Goal: Task Accomplishment & Management: Use online tool/utility

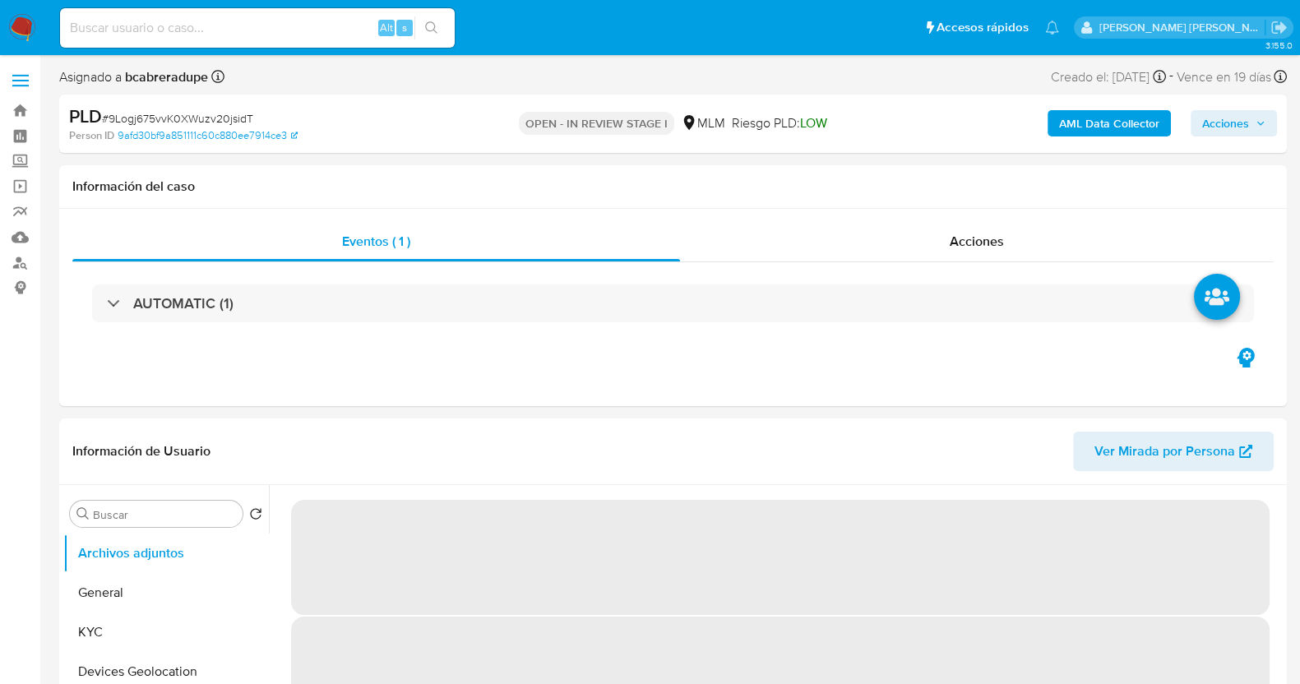
select select "10"
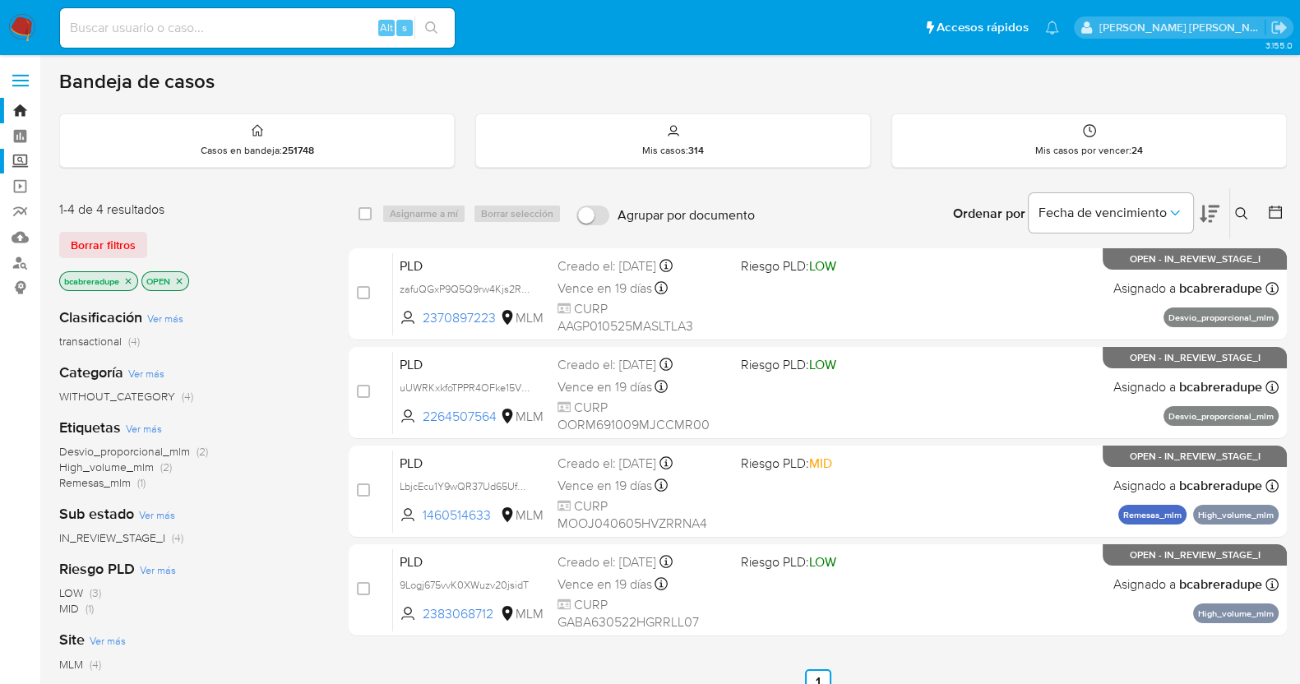
click at [22, 160] on label "Screening" at bounding box center [98, 161] width 196 height 25
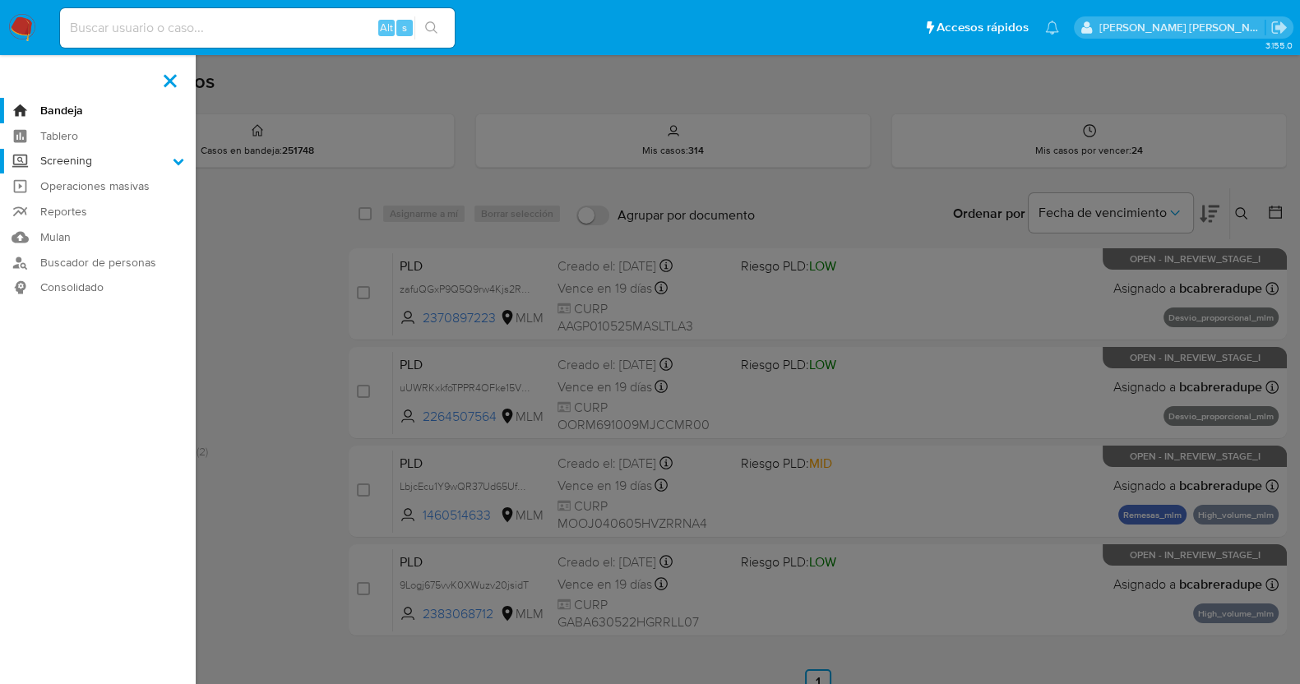
click at [0, 0] on input "Screening" at bounding box center [0, 0] width 0 height 0
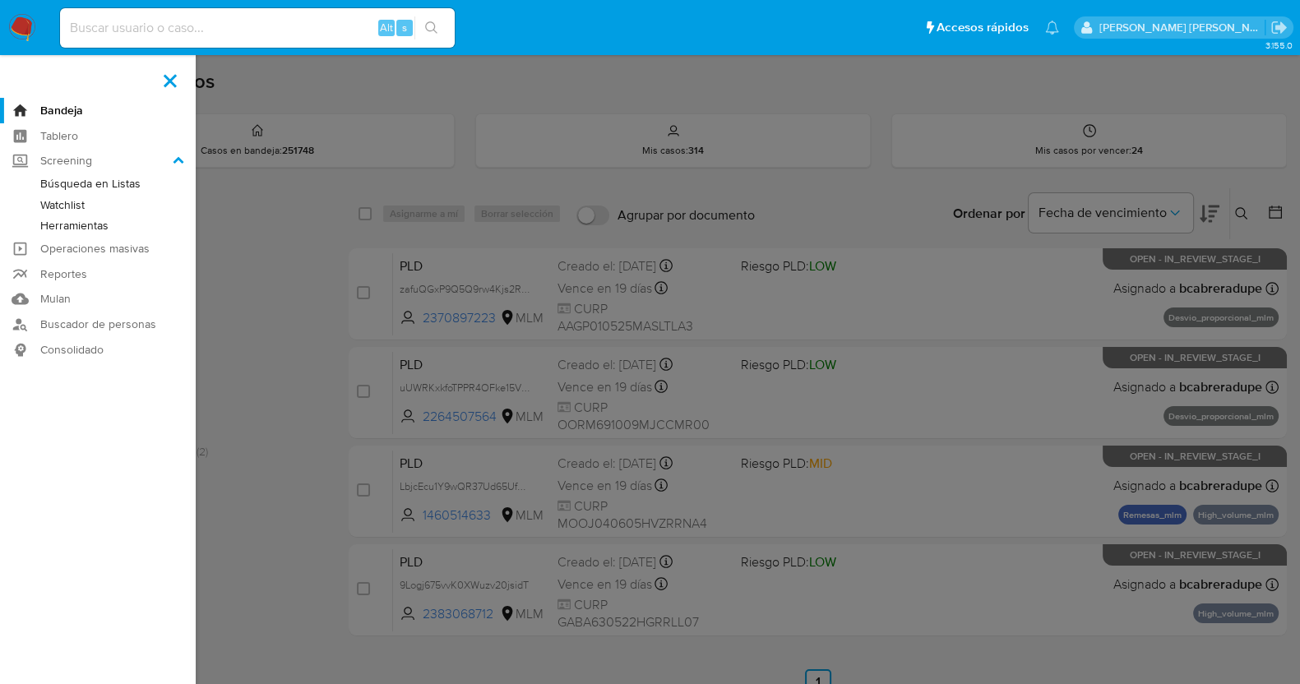
click at [99, 231] on link "Herramientas" at bounding box center [98, 225] width 196 height 21
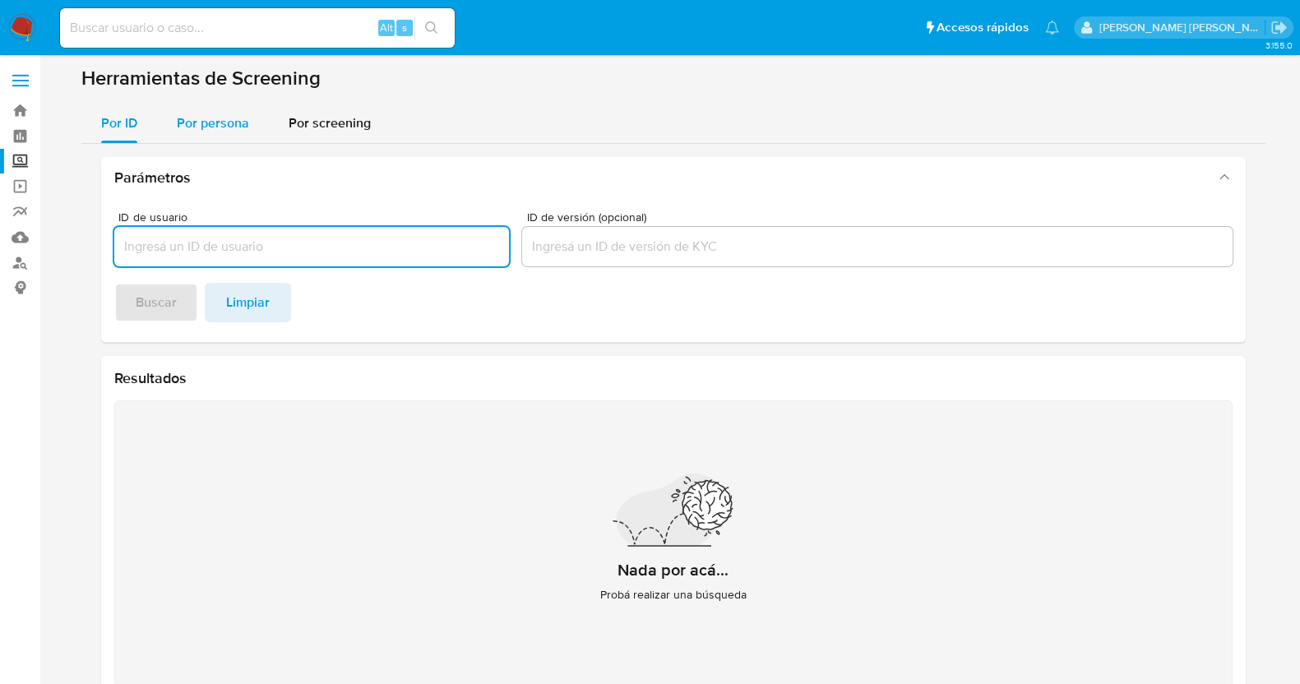
click at [226, 105] on div "Por persona" at bounding box center [213, 123] width 72 height 39
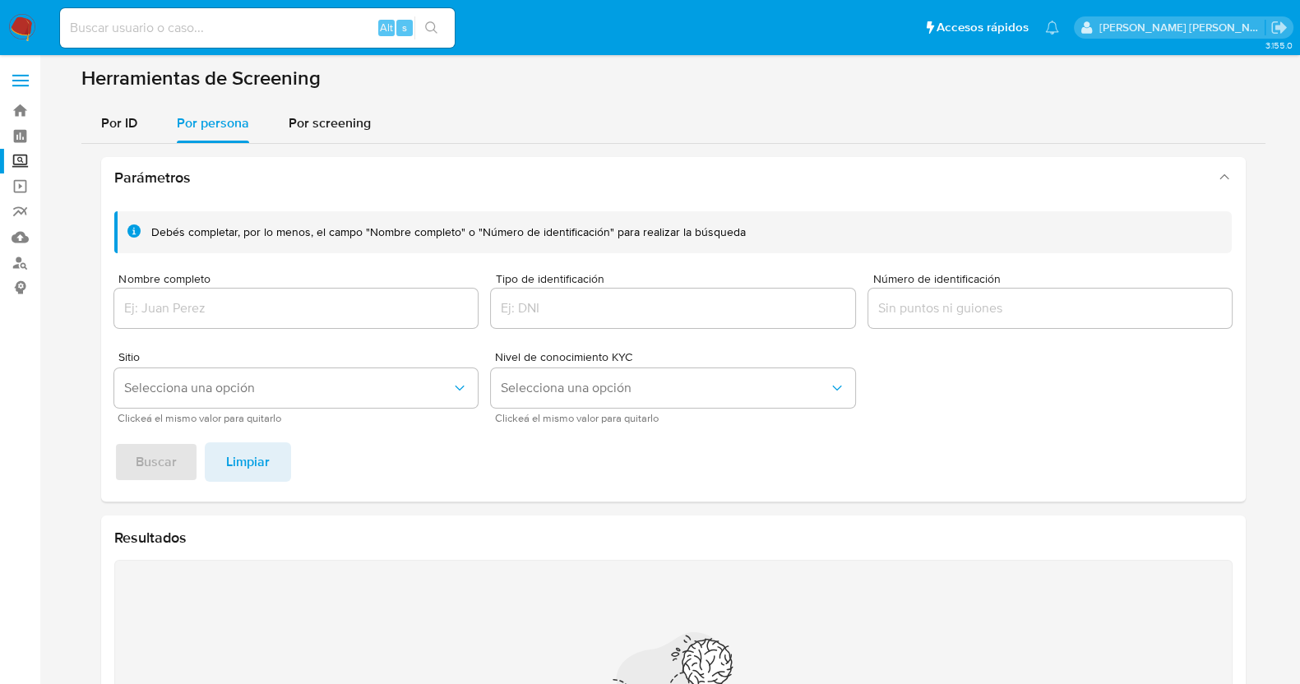
click at [283, 295] on div at bounding box center [296, 308] width 364 height 39
click at [292, 299] on input "Nombre completo" at bounding box center [296, 308] width 364 height 21
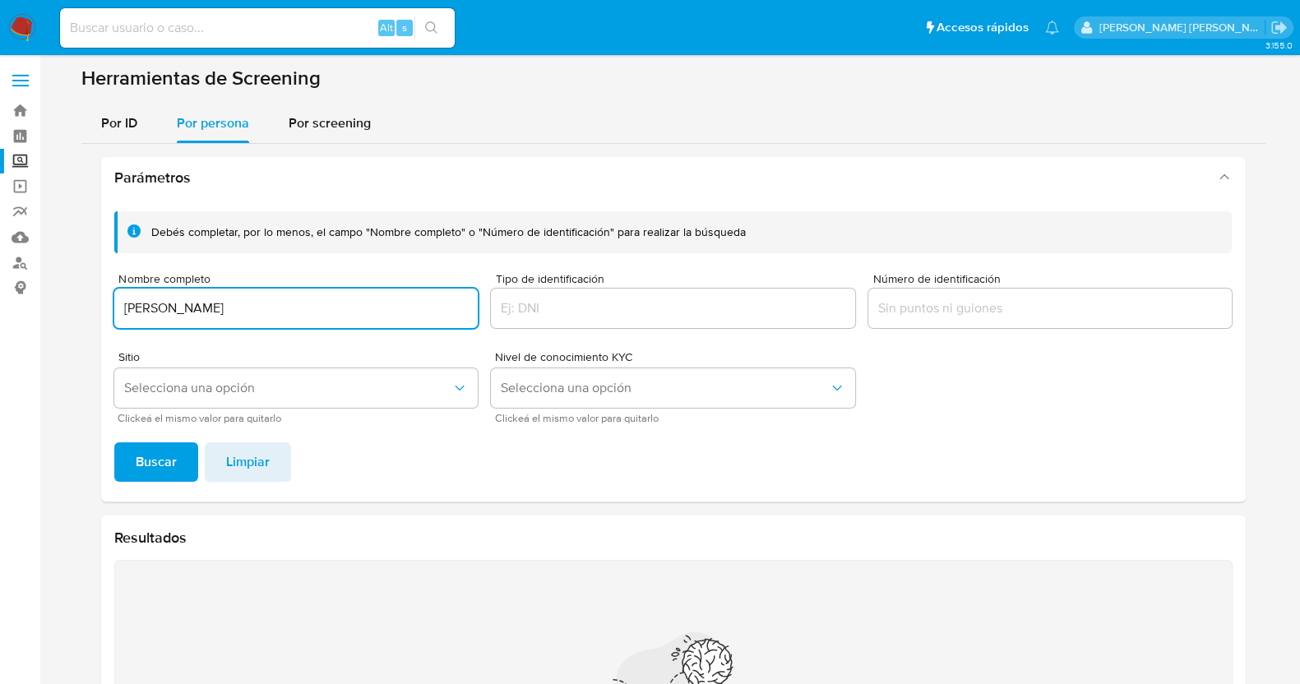
drag, startPoint x: 228, startPoint y: 308, endPoint x: 280, endPoint y: 307, distance: 52.6
click at [280, 307] on input "GARCIA ABARCA NEFTALI" at bounding box center [296, 308] width 364 height 21
click at [122, 307] on input "GARCIA ABARCA" at bounding box center [296, 308] width 364 height 21
type input "NEFTALI GARCIA ABARCA"
click at [177, 450] on button "Buscar" at bounding box center [156, 461] width 84 height 39
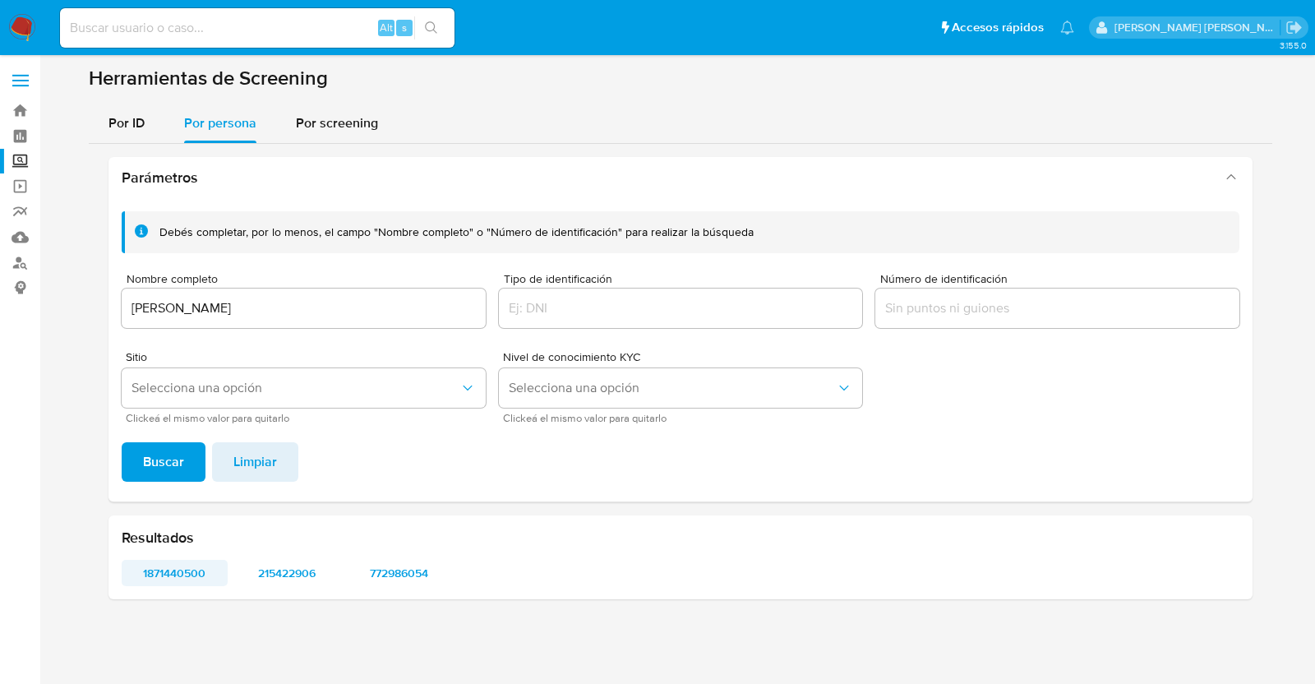
click at [172, 577] on span "1871440500" at bounding box center [174, 572] width 83 height 23
click at [300, 568] on span "215422906" at bounding box center [287, 572] width 83 height 23
click at [418, 573] on span "772986054" at bounding box center [399, 572] width 83 height 23
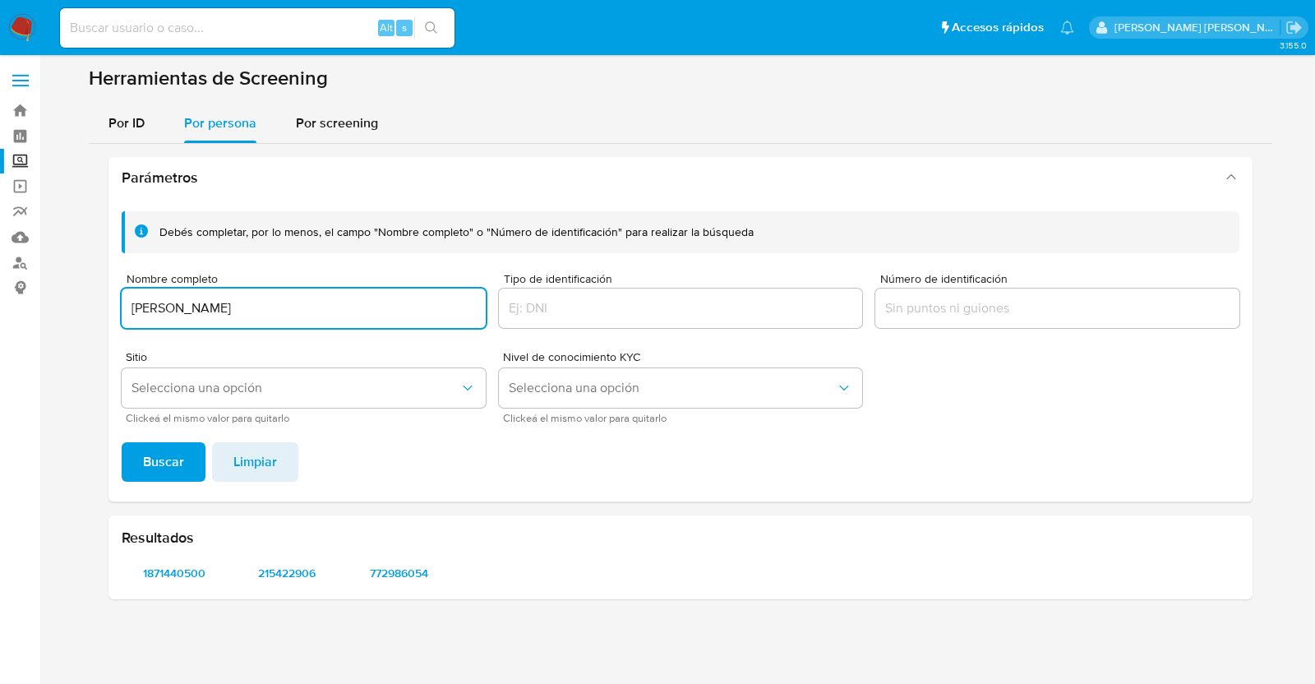
drag, startPoint x: 314, startPoint y: 308, endPoint x: 146, endPoint y: 301, distance: 167.9
click at [130, 298] on input "NEFTALI GARCIA ABARCA" at bounding box center [304, 308] width 364 height 21
drag, startPoint x: 253, startPoint y: 305, endPoint x: 357, endPoint y: 307, distance: 103.6
click at [357, 307] on input "GARCIA BALBUENA ALEJANDRO" at bounding box center [304, 308] width 364 height 21
drag, startPoint x: 132, startPoint y: 307, endPoint x: 145, endPoint y: 313, distance: 14.7
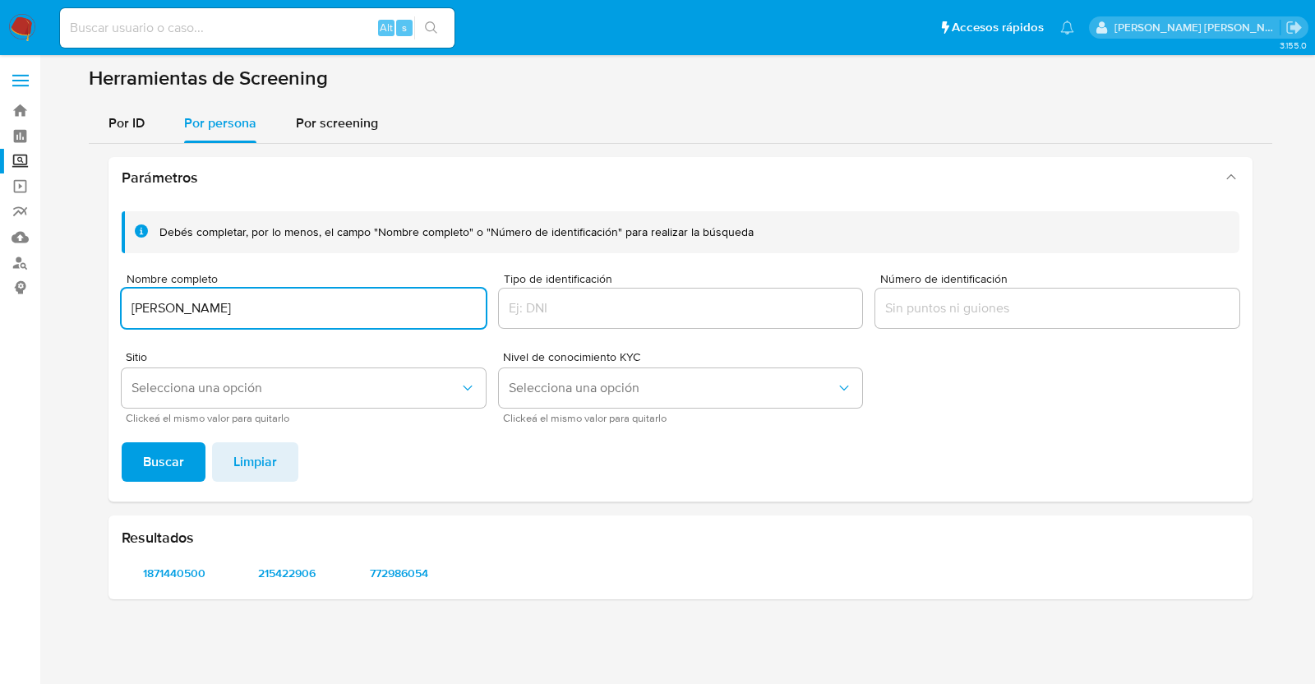
click at [133, 307] on input "GARCIA BALBUENA" at bounding box center [304, 308] width 364 height 21
type input "ALEJANDRO GARCIA BALBUENA"
drag, startPoint x: 169, startPoint y: 482, endPoint x: 173, endPoint y: 468, distance: 14.6
click at [168, 482] on div "Debés completar, por lo menos, el campo "Nombre completo" o "Número de identifi…" at bounding box center [681, 349] width 1144 height 303
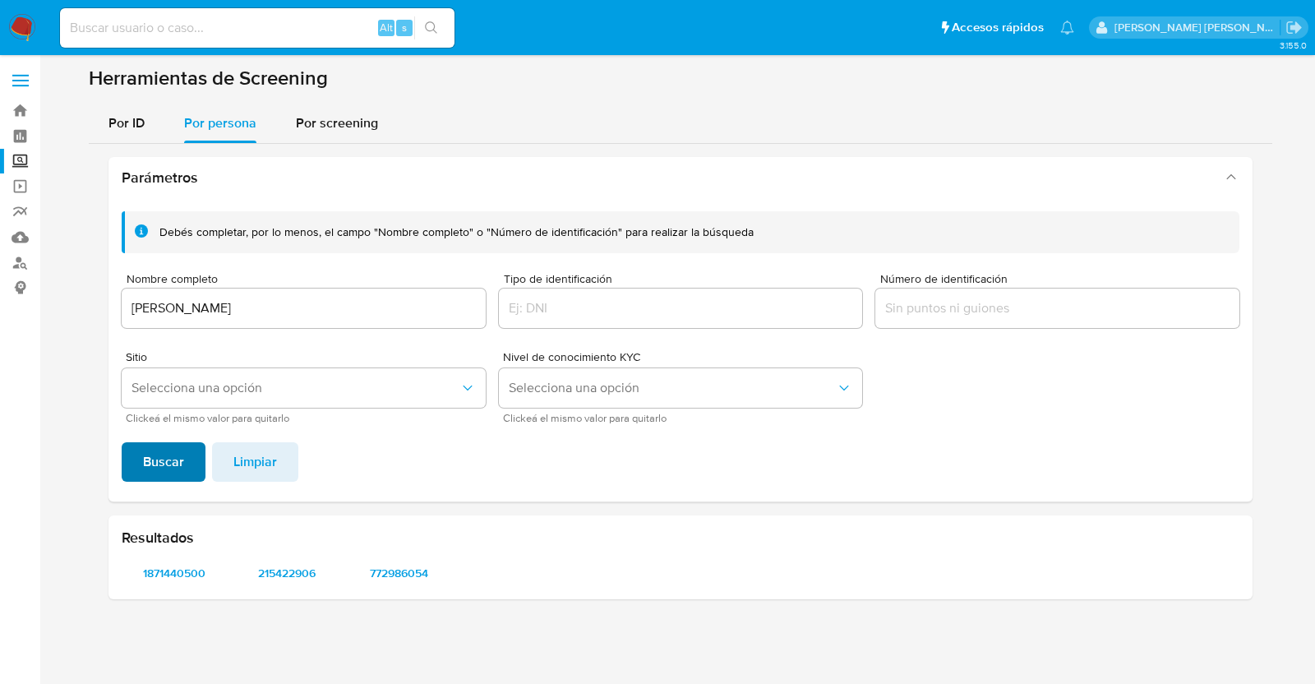
click at [173, 464] on span "Buscar" at bounding box center [163, 462] width 41 height 36
click at [181, 563] on span "1037582474" at bounding box center [174, 572] width 83 height 23
click at [300, 571] on span "1082101270" at bounding box center [287, 572] width 83 height 23
click at [419, 571] on span "1652567921" at bounding box center [399, 572] width 83 height 23
click at [526, 569] on span "2383068712" at bounding box center [511, 572] width 83 height 23
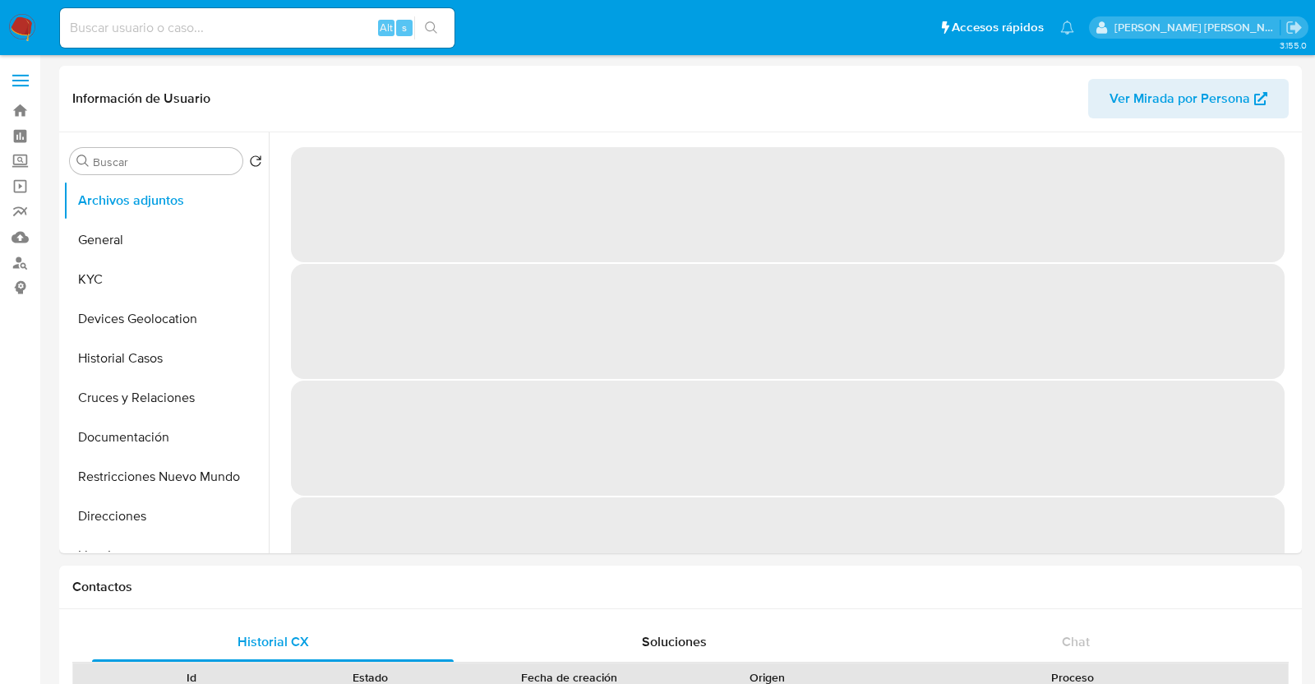
select select "10"
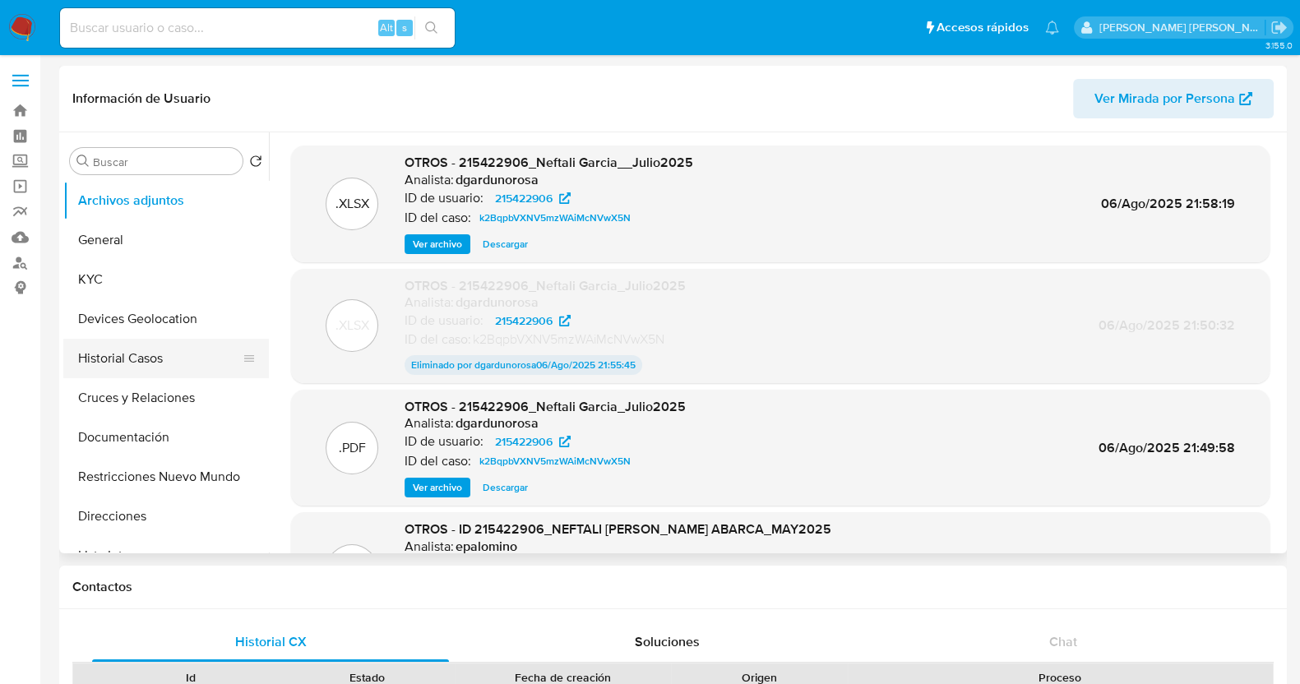
drag, startPoint x: 155, startPoint y: 365, endPoint x: 189, endPoint y: 365, distance: 34.5
click at [156, 364] on button "Historial Casos" at bounding box center [159, 358] width 192 height 39
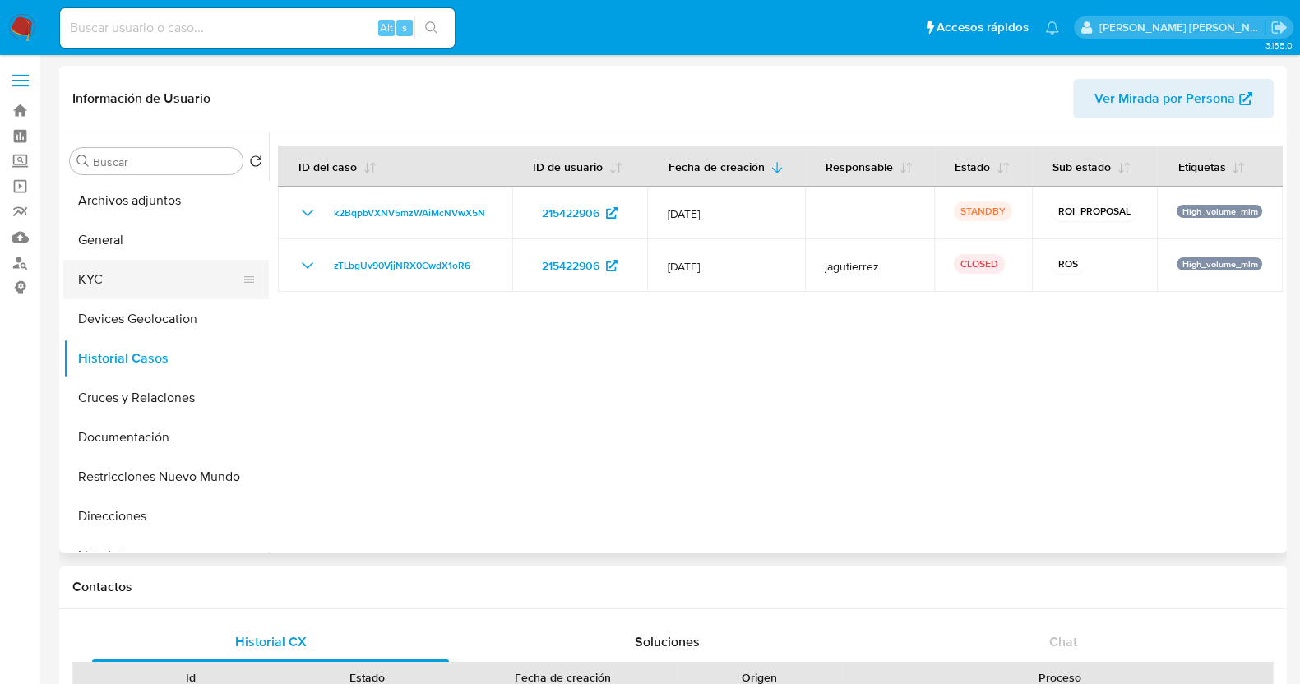
click at [122, 277] on button "KYC" at bounding box center [159, 279] width 192 height 39
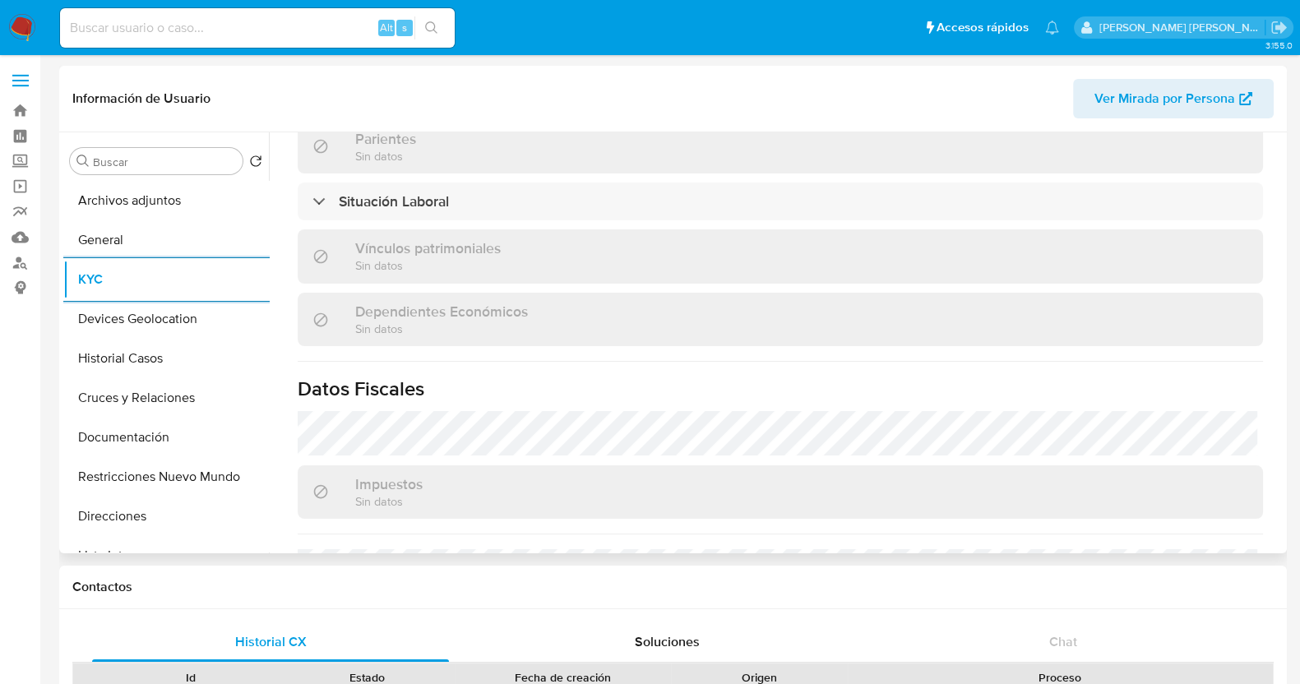
scroll to position [1017, 0]
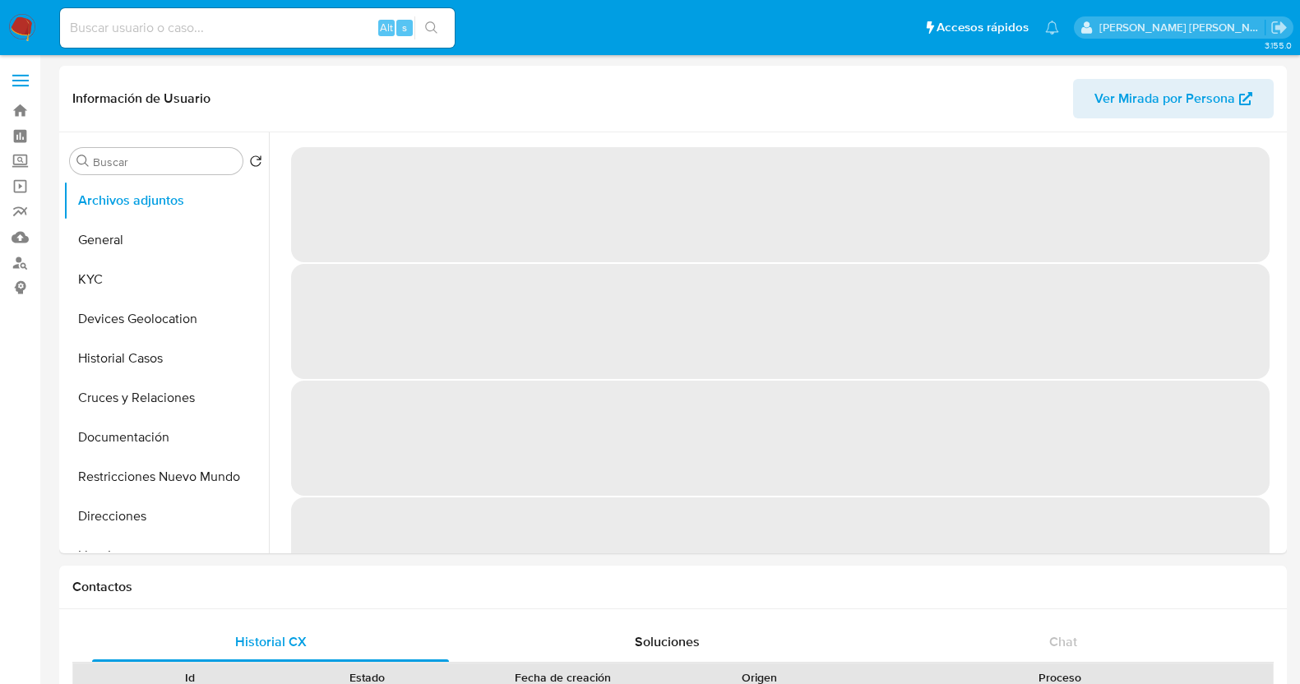
select select "10"
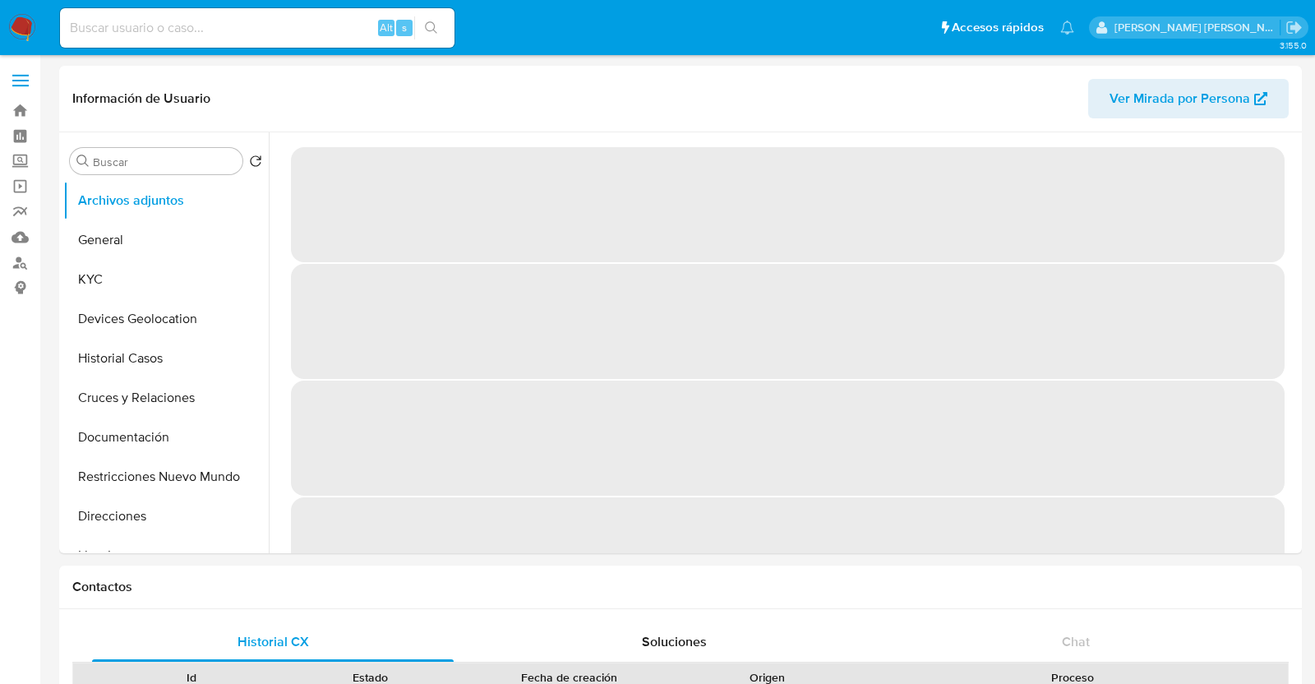
select select "10"
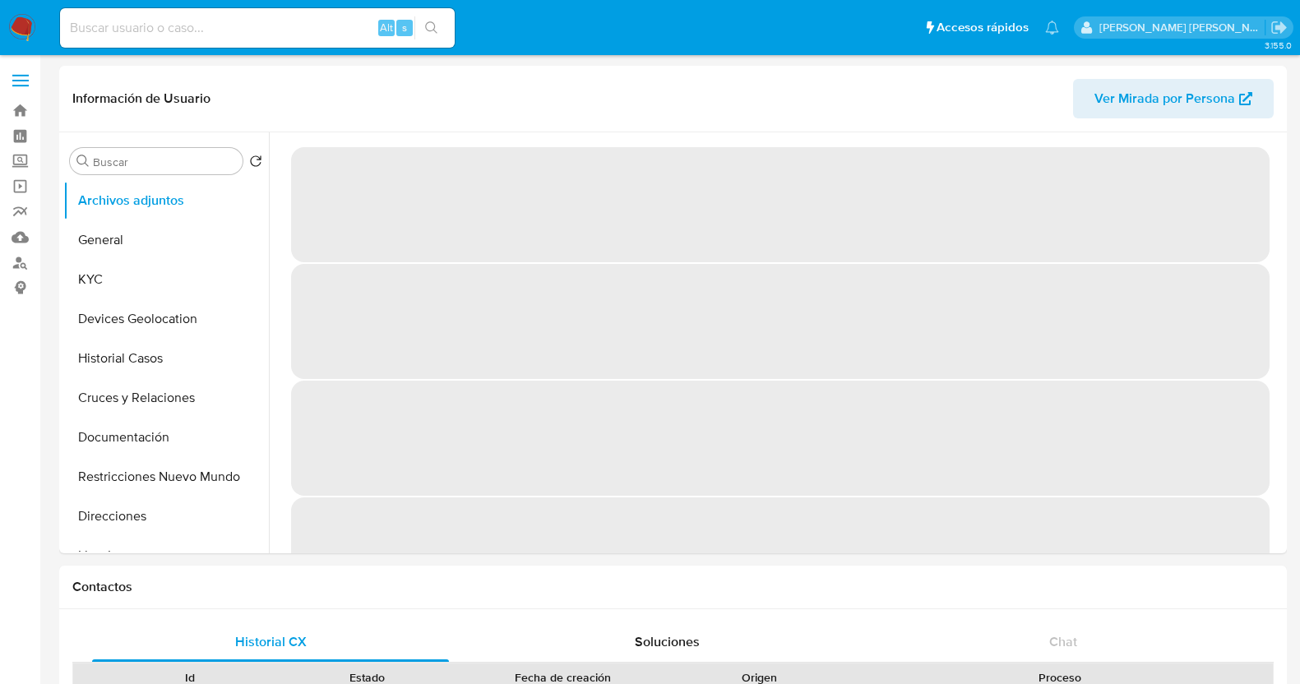
select select "10"
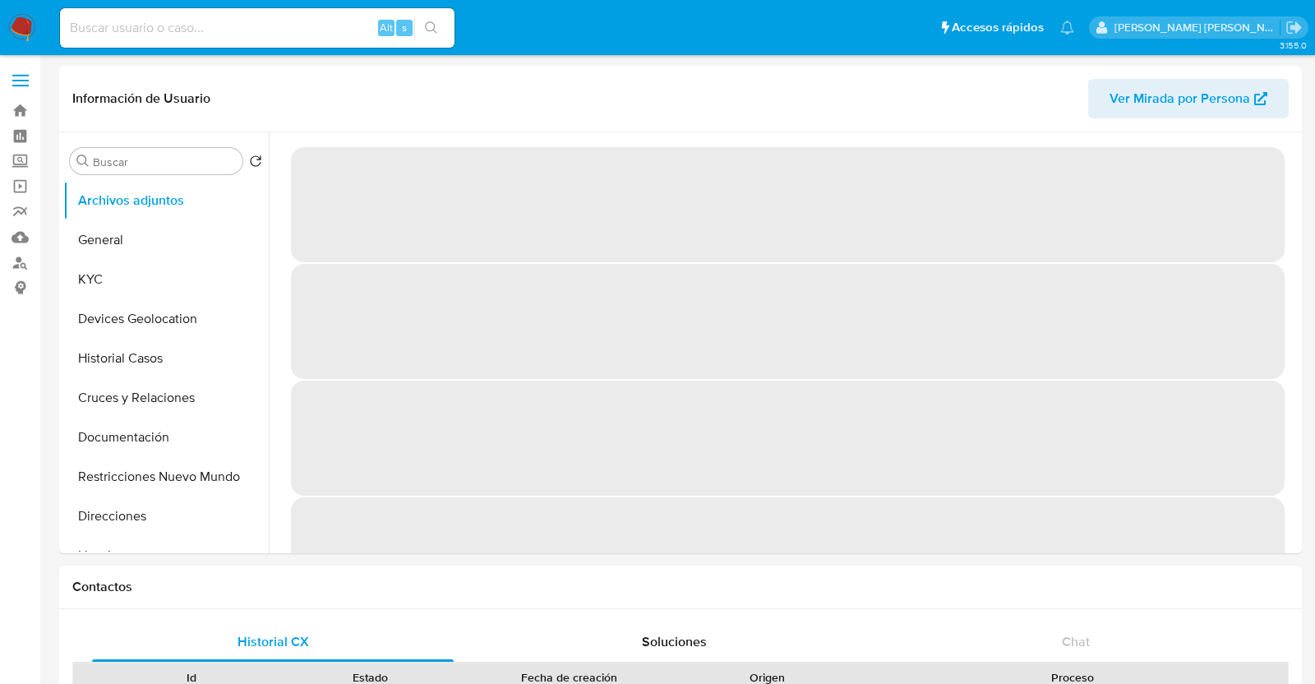
select select "10"
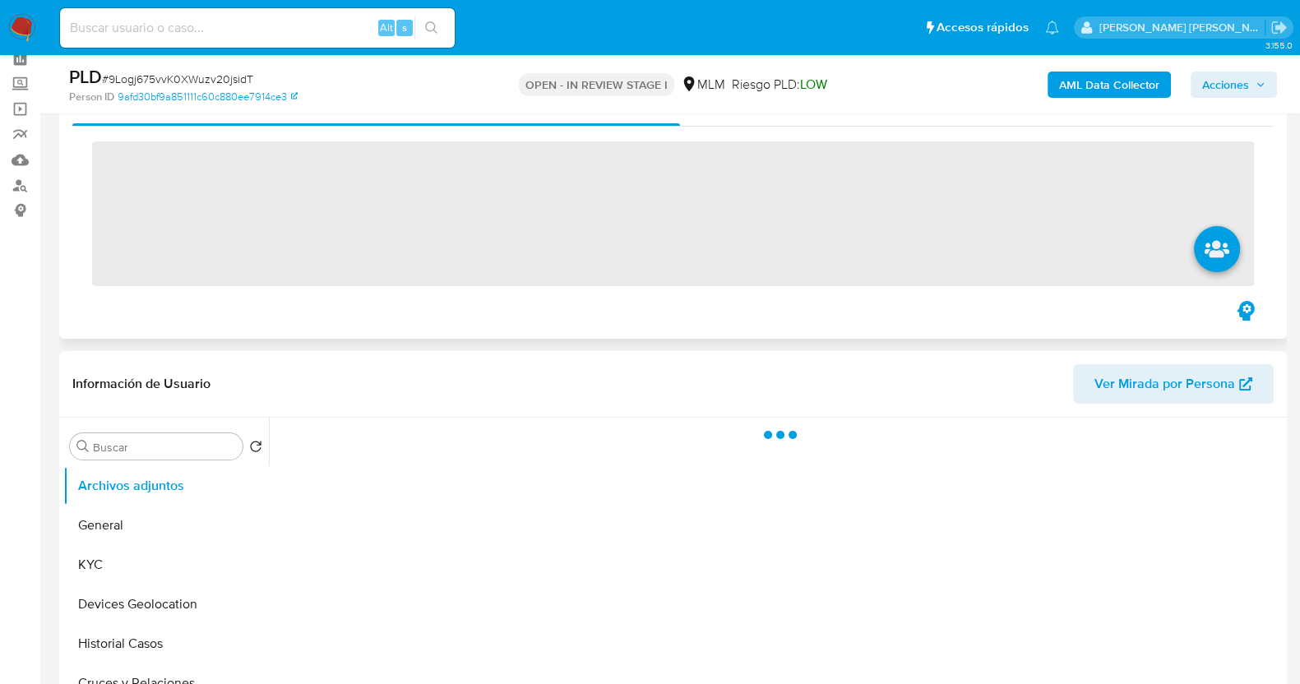
scroll to position [205, 0]
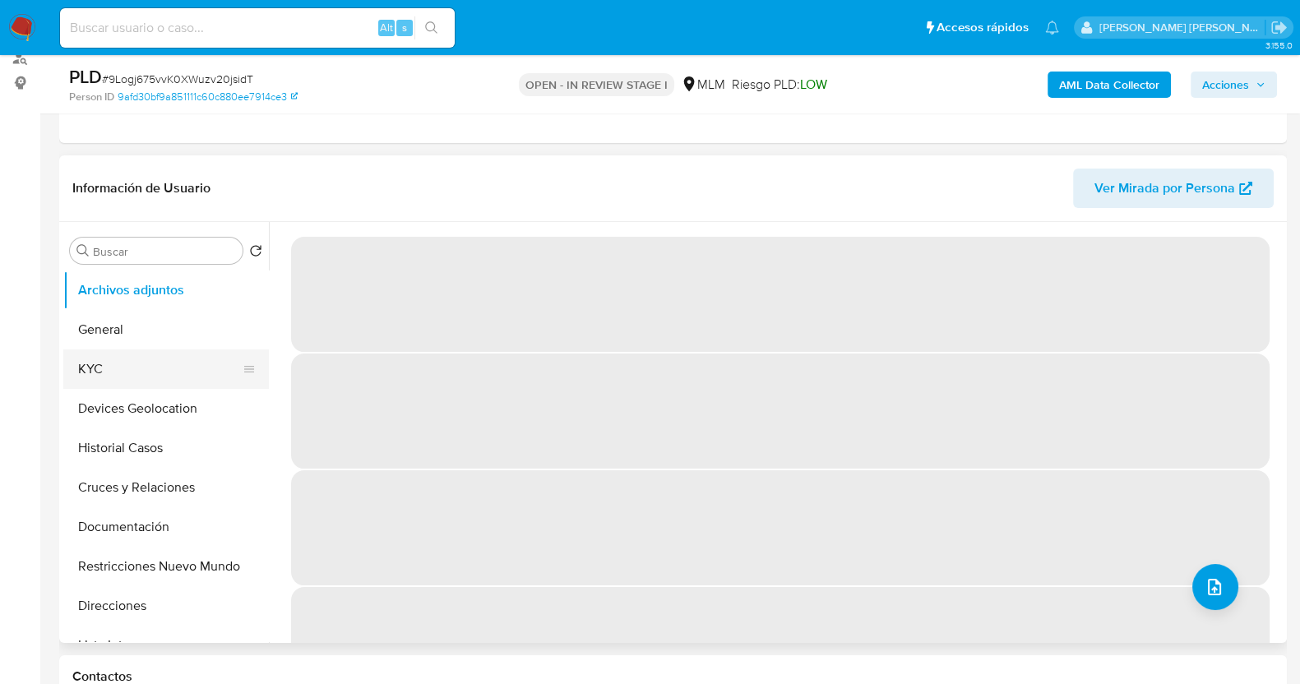
click at [131, 369] on button "KYC" at bounding box center [159, 368] width 192 height 39
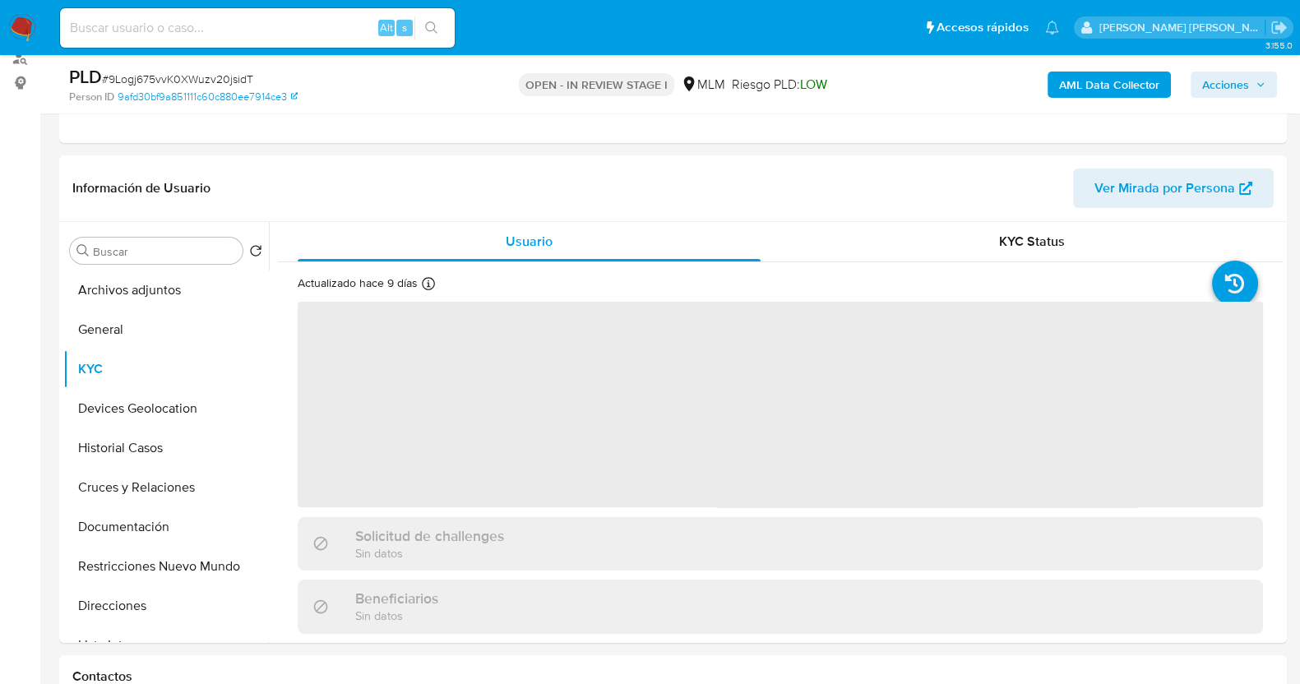
select select "10"
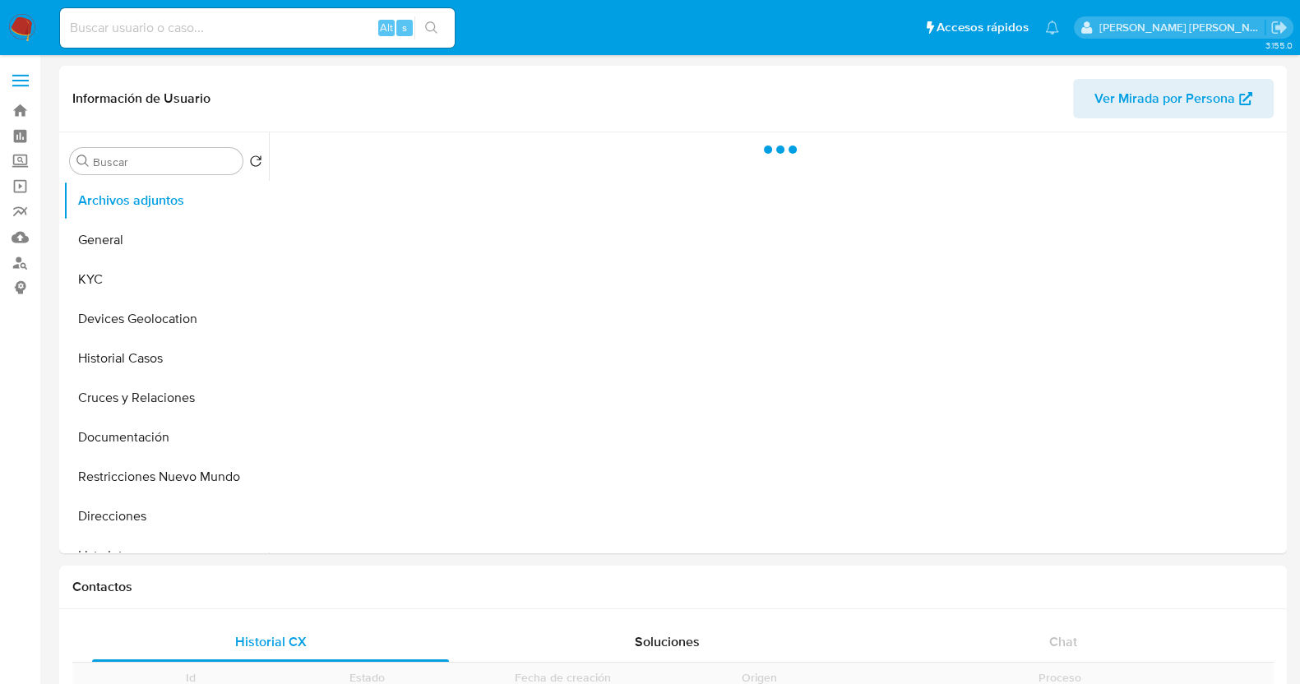
click at [242, 29] on input at bounding box center [257, 27] width 395 height 21
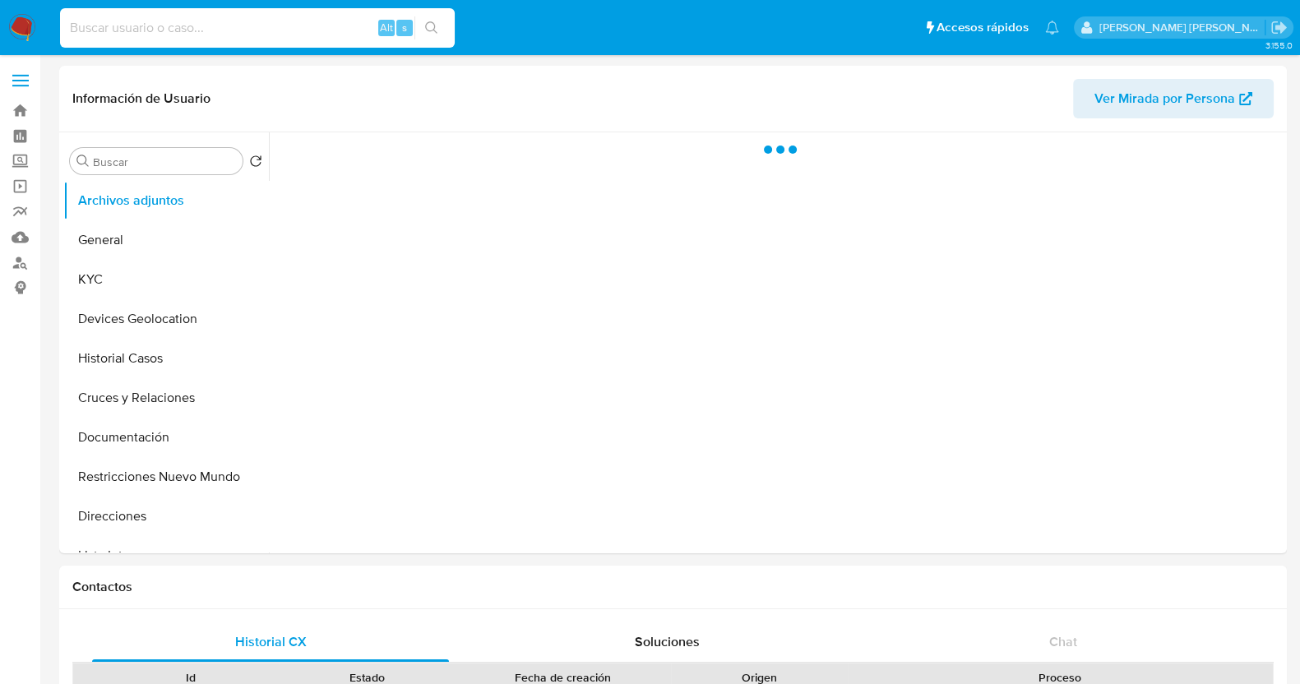
paste input "1871440500"
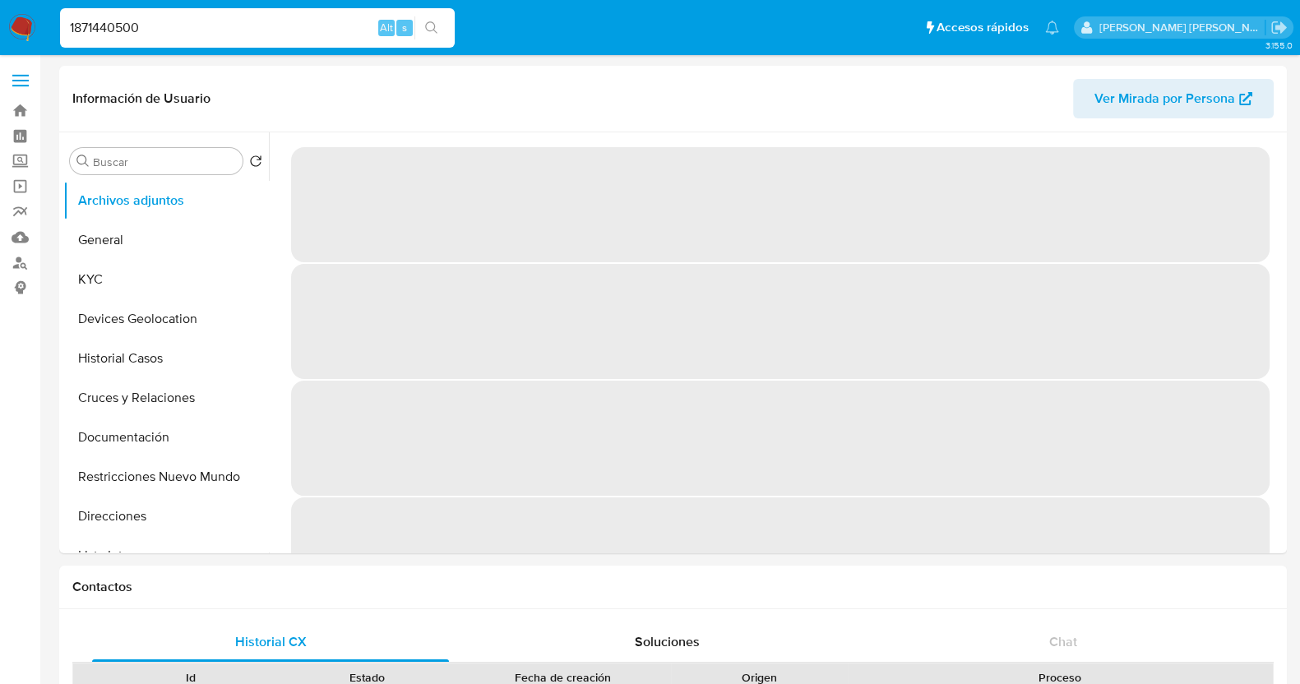
type input "1871440500"
select select "10"
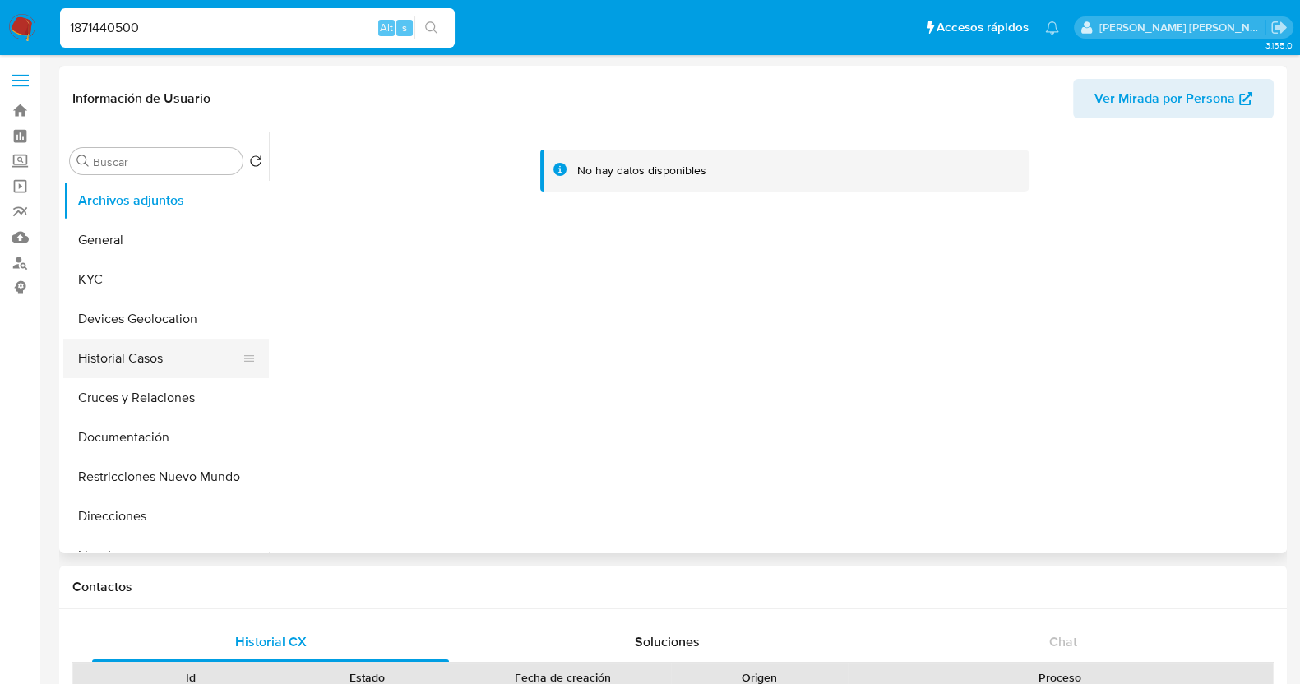
click at [125, 359] on button "Historial Casos" at bounding box center [159, 358] width 192 height 39
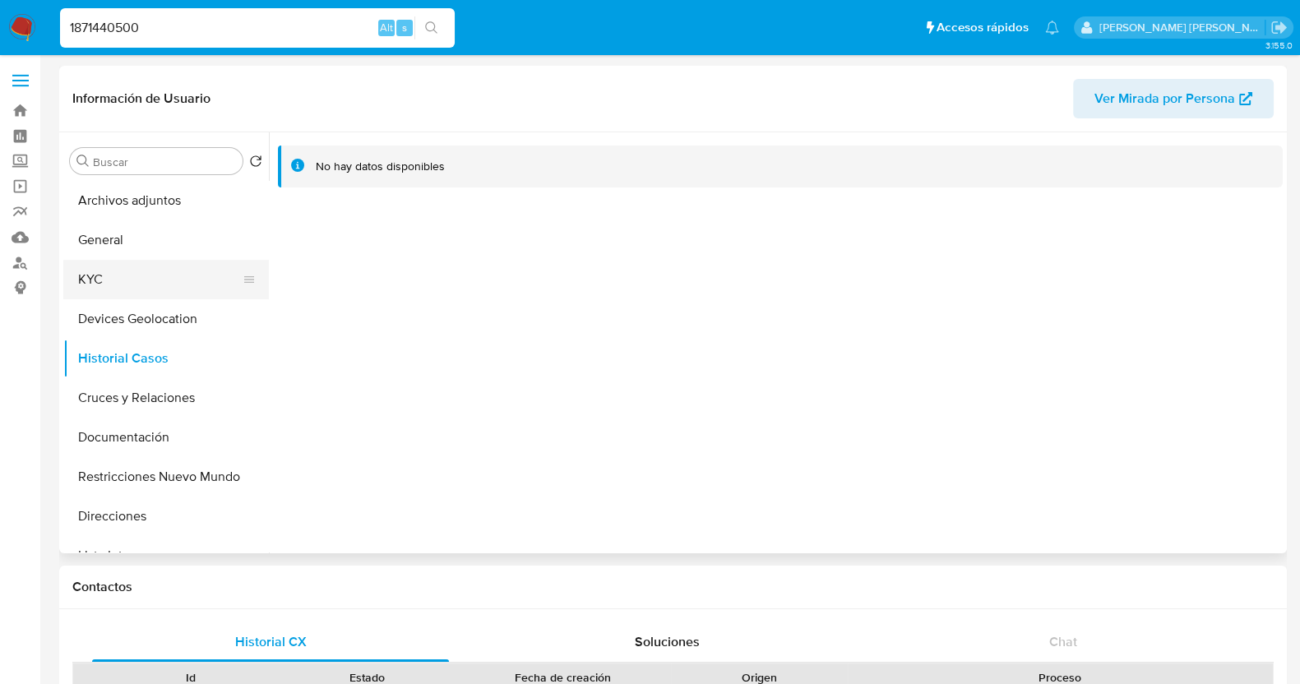
click at [147, 276] on button "KYC" at bounding box center [159, 279] width 192 height 39
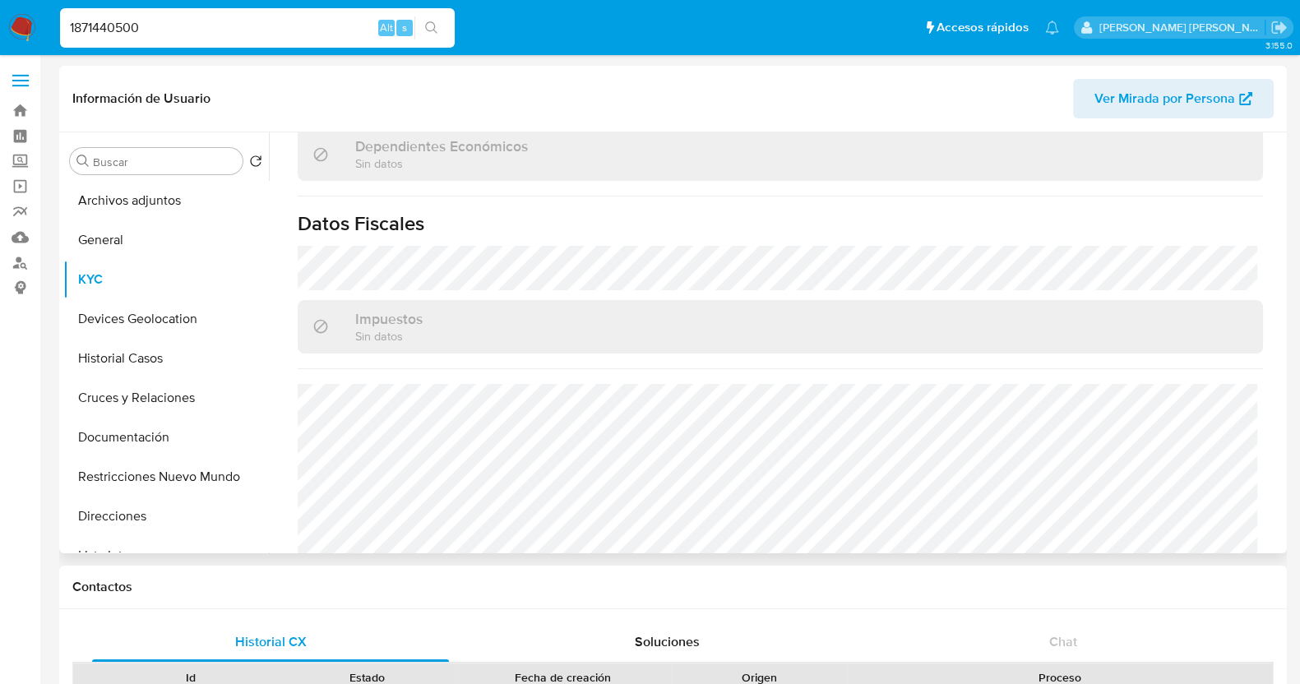
scroll to position [1017, 0]
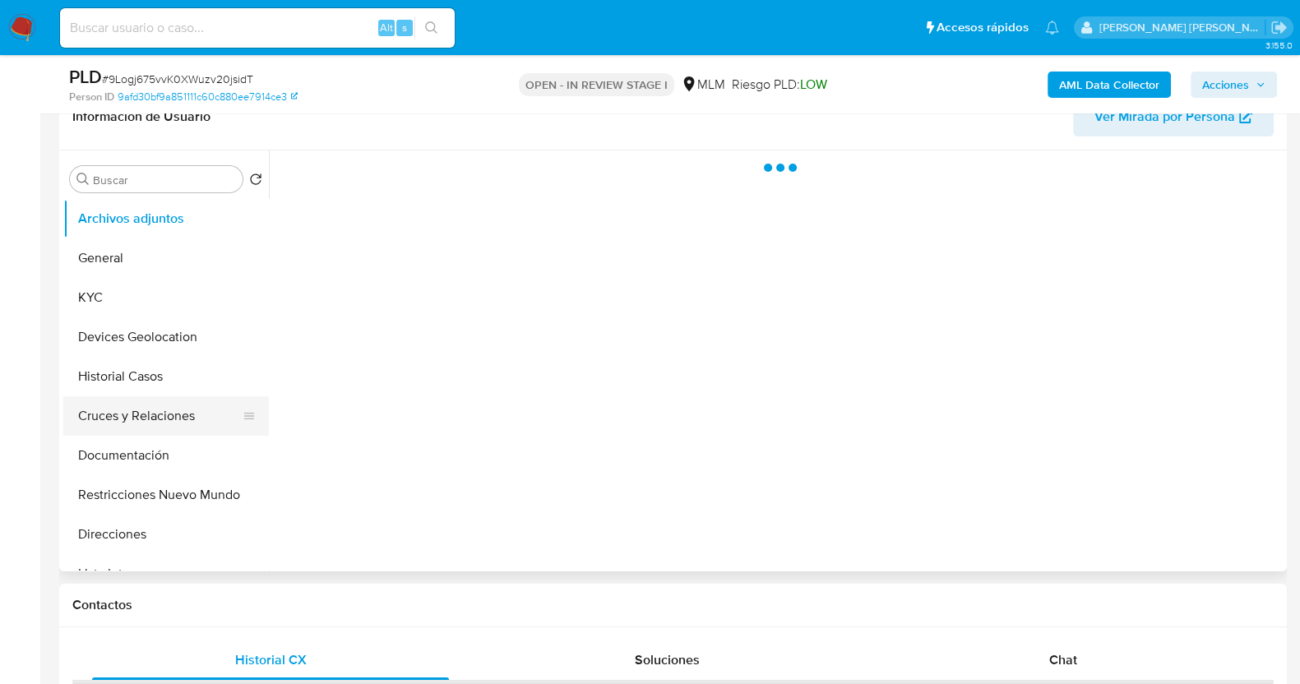
scroll to position [308, 0]
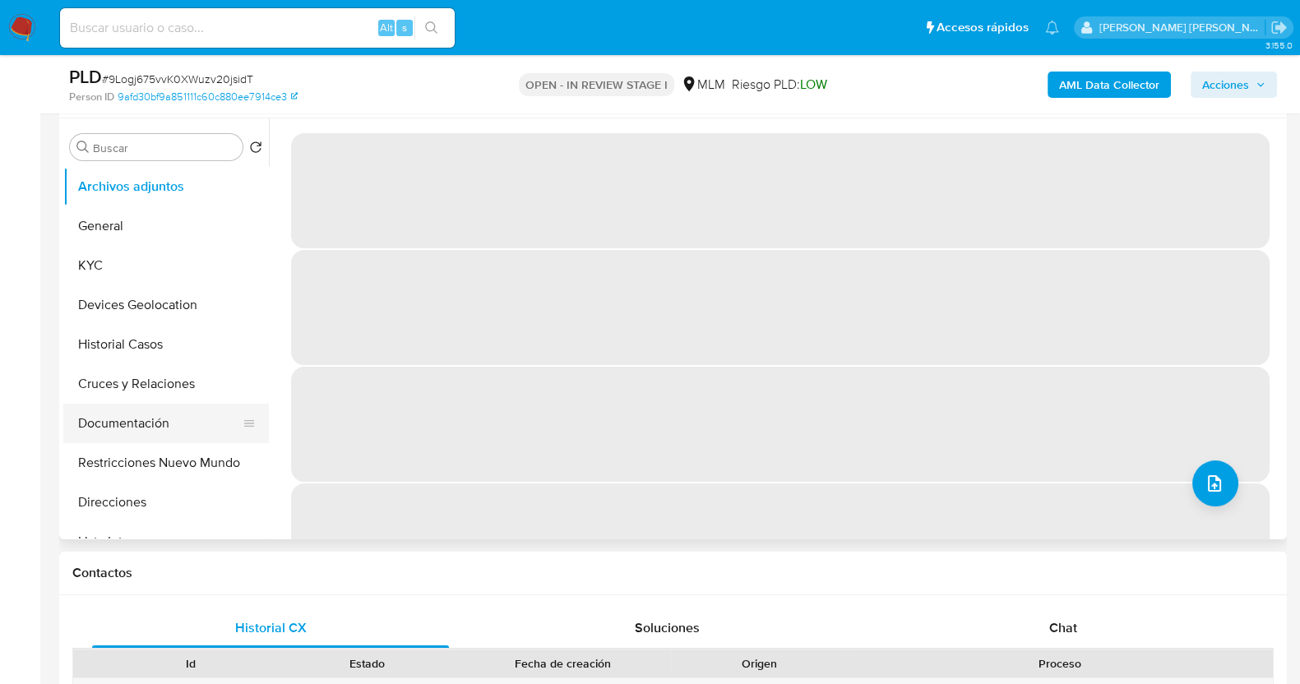
click at [158, 417] on button "Documentación" at bounding box center [159, 423] width 192 height 39
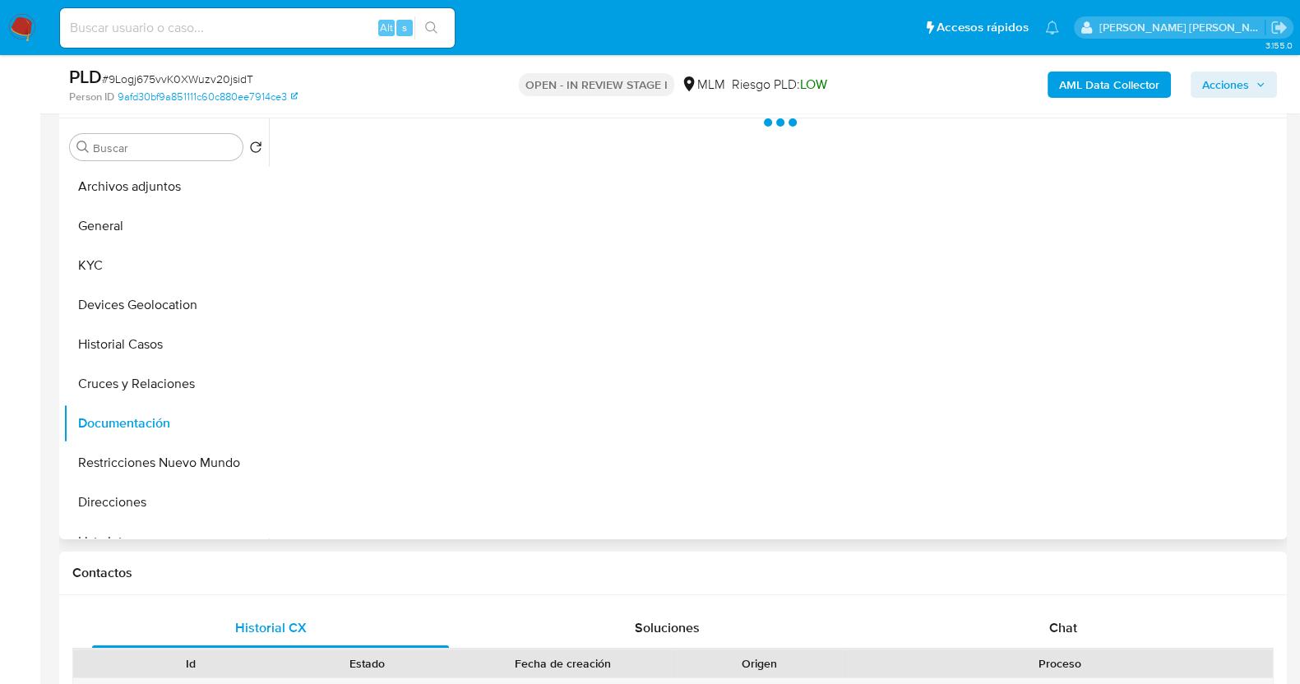
select select "10"
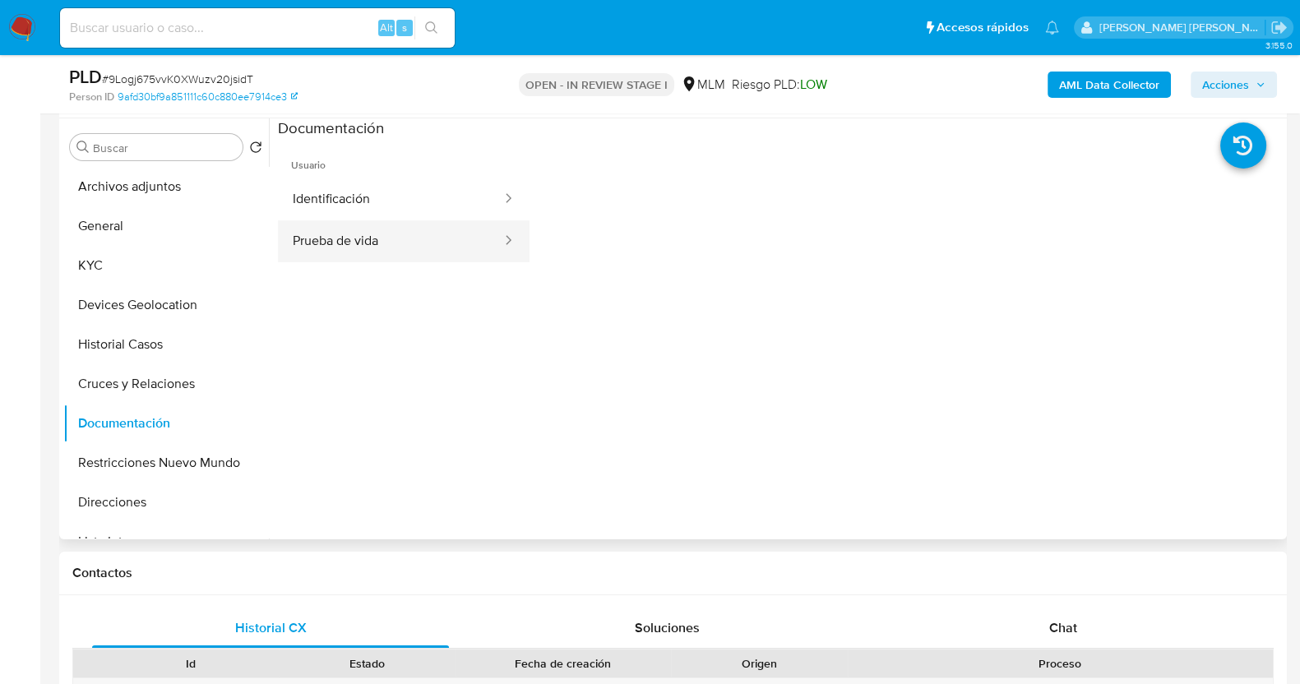
click at [443, 255] on button "Prueba de vida" at bounding box center [390, 241] width 225 height 42
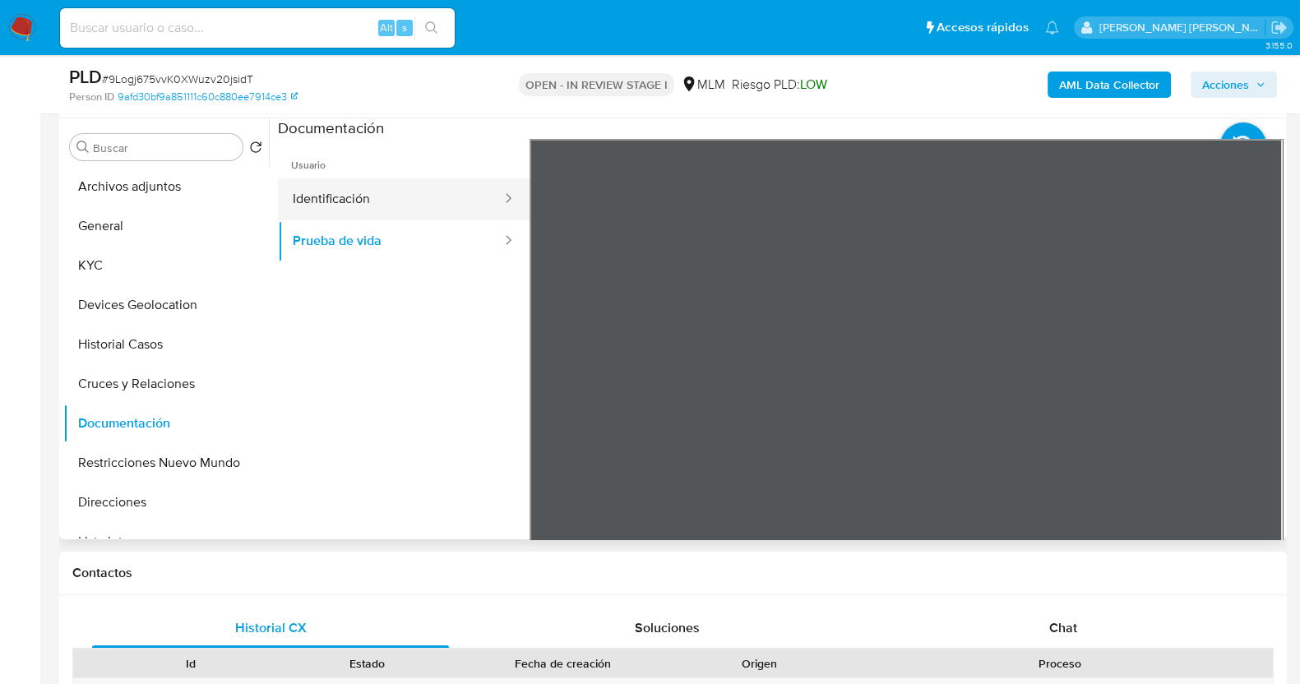
click at [355, 195] on button "Identificación" at bounding box center [390, 199] width 225 height 42
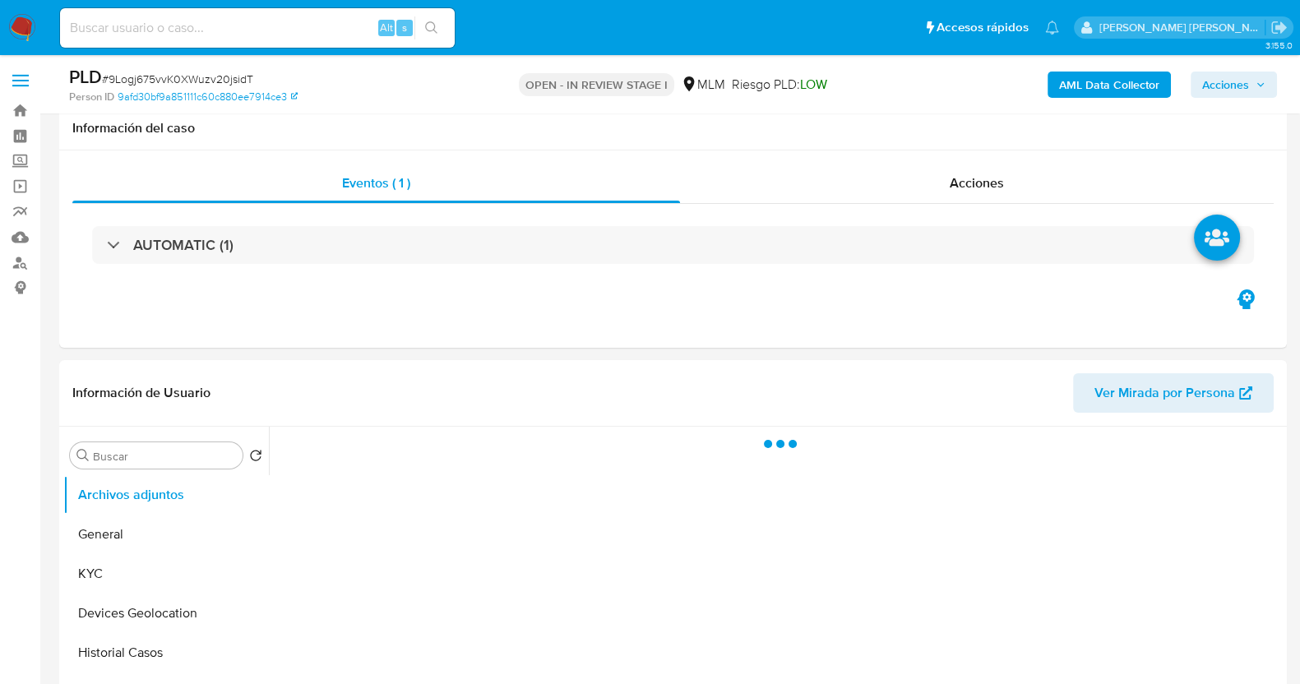
scroll to position [205, 0]
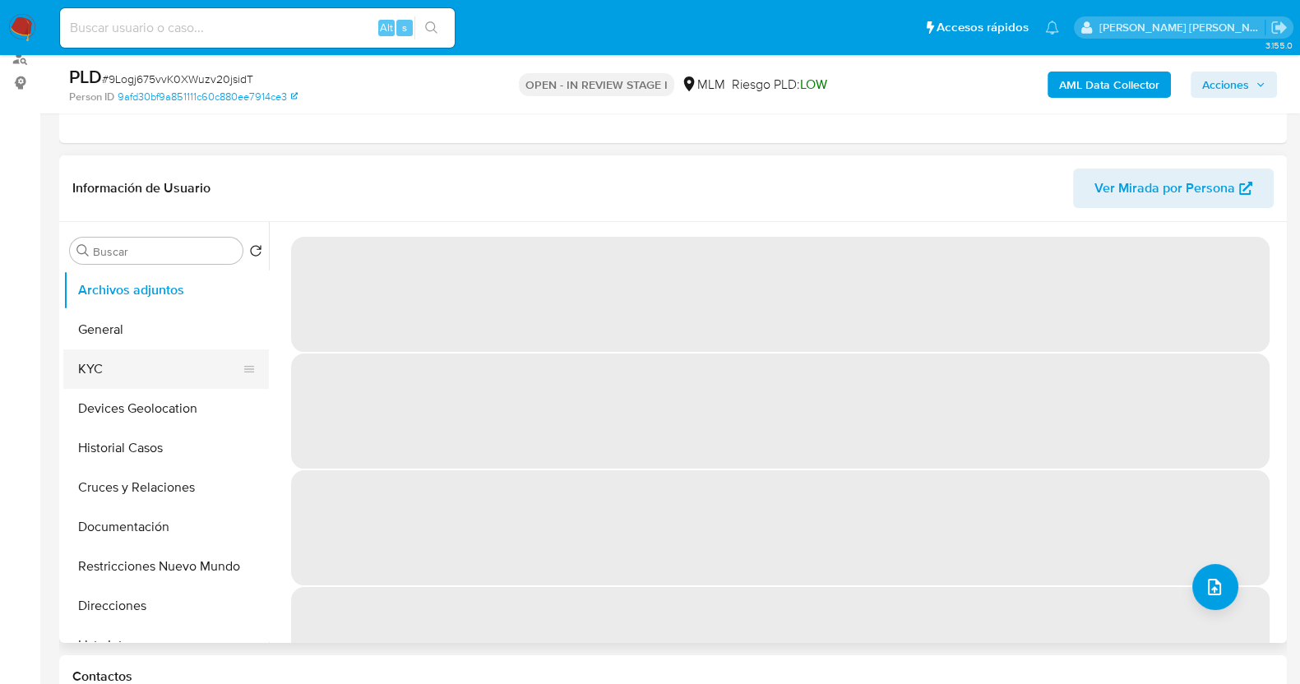
click at [127, 376] on button "KYC" at bounding box center [159, 368] width 192 height 39
select select "10"
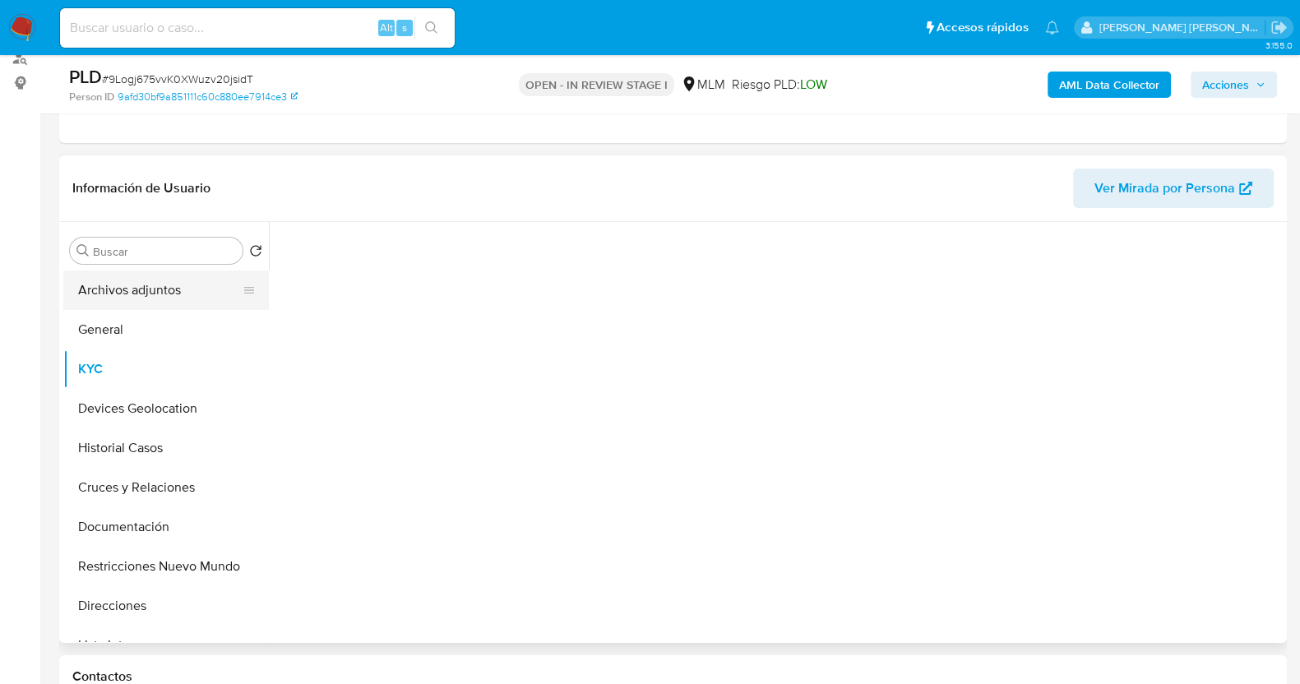
click at [144, 290] on button "Archivos adjuntos" at bounding box center [159, 289] width 192 height 39
click at [218, 73] on span "# 9Logj675vvK0XWuzv20jsidT" at bounding box center [177, 79] width 151 height 16
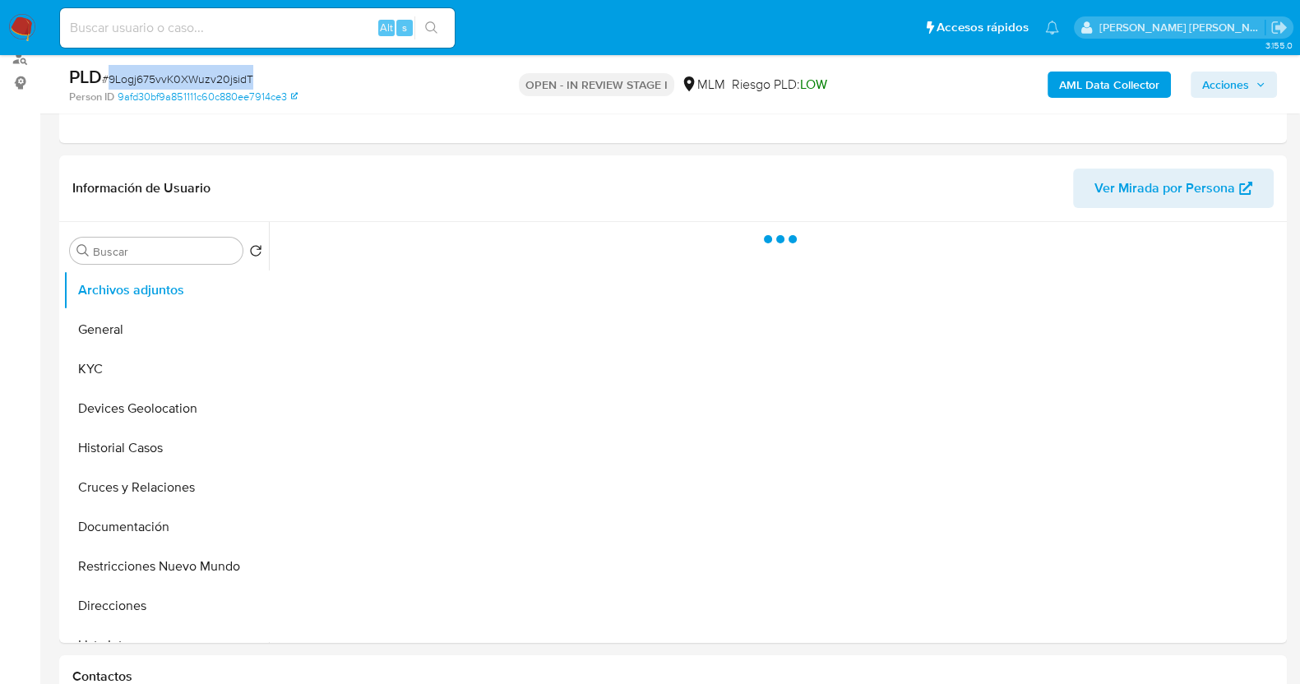
click at [218, 73] on span "# 9Logj675vvK0XWuzv20jsidT" at bounding box center [177, 79] width 151 height 16
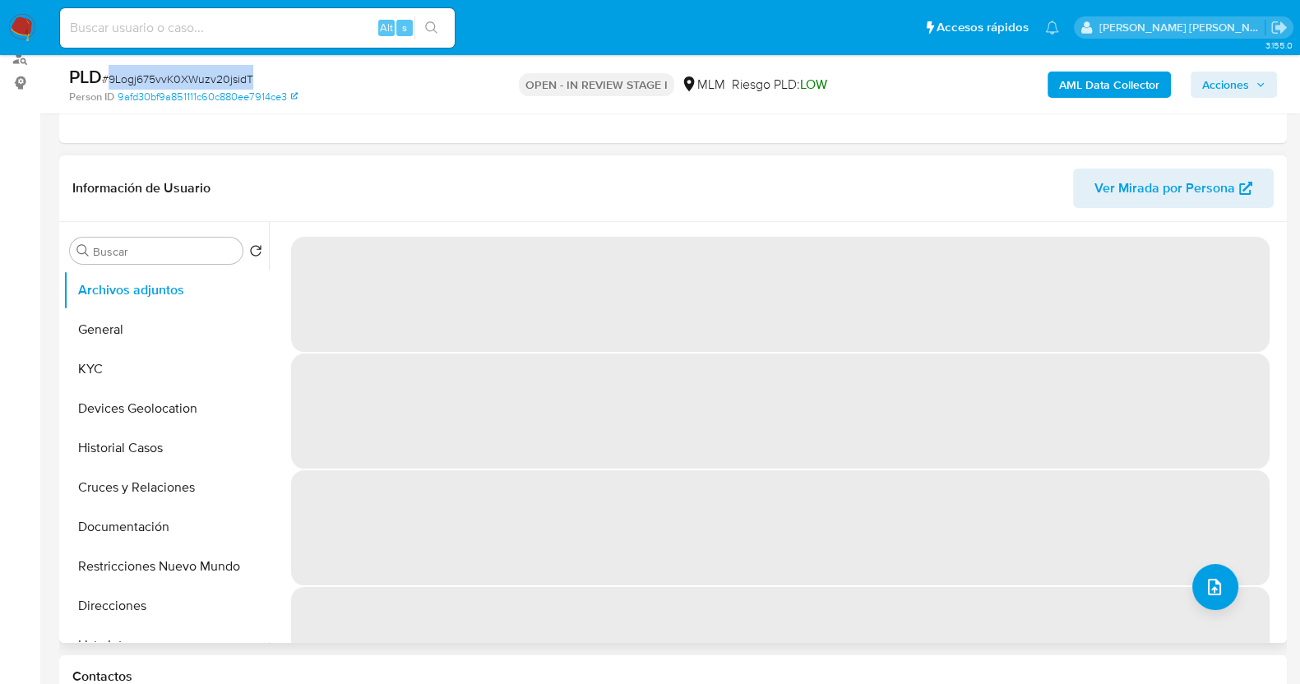
copy span "9Logj675vvK0XWuzv20jsidT"
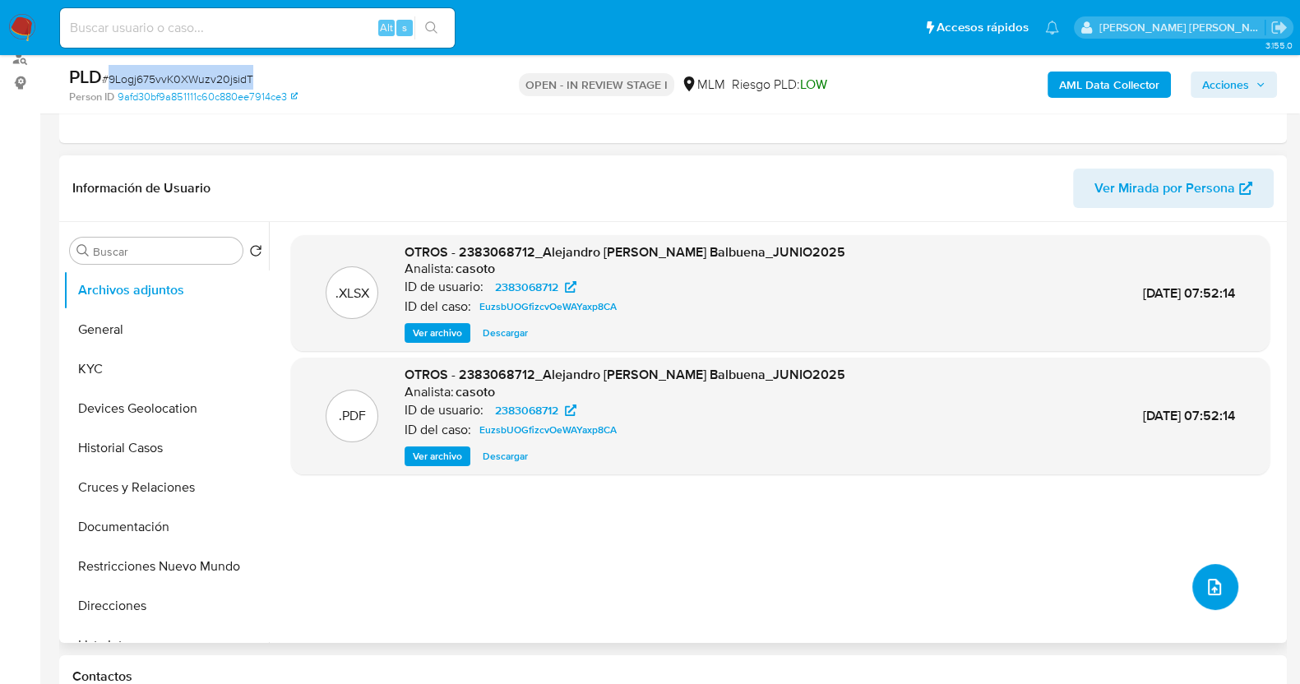
click at [1204, 581] on icon "upload-file" at bounding box center [1214, 587] width 20 height 20
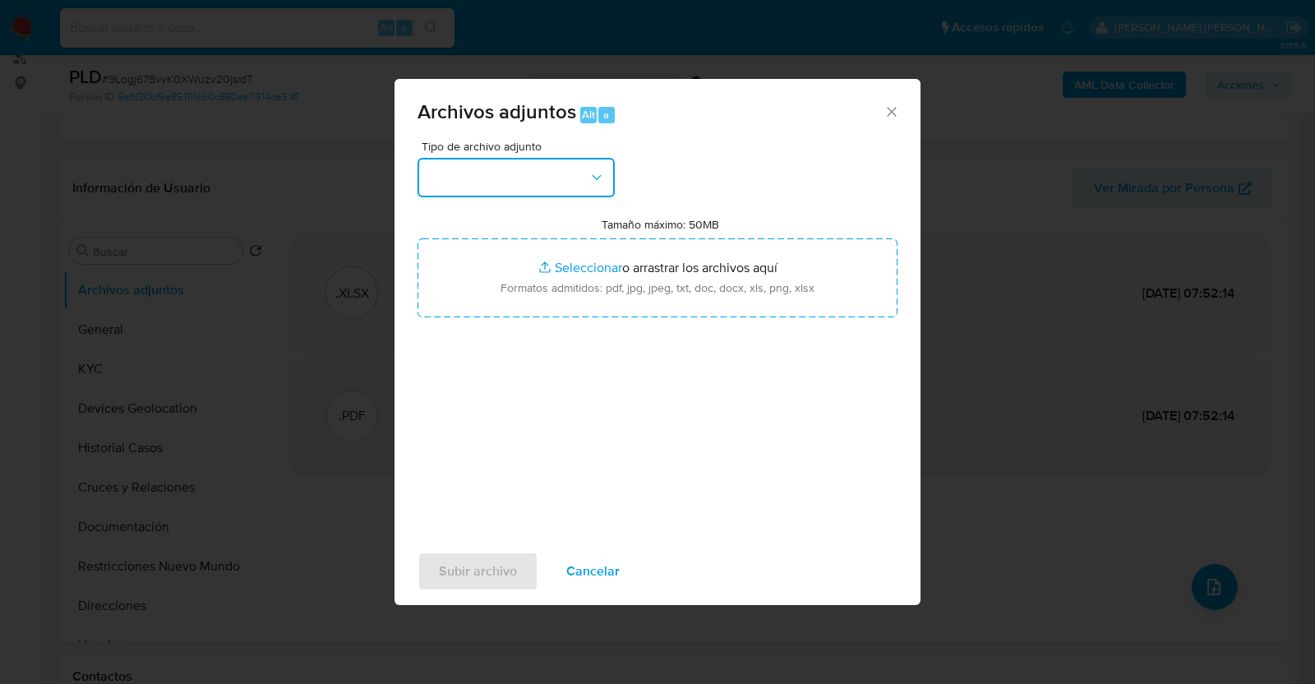
click at [530, 188] on button "button" at bounding box center [516, 177] width 197 height 39
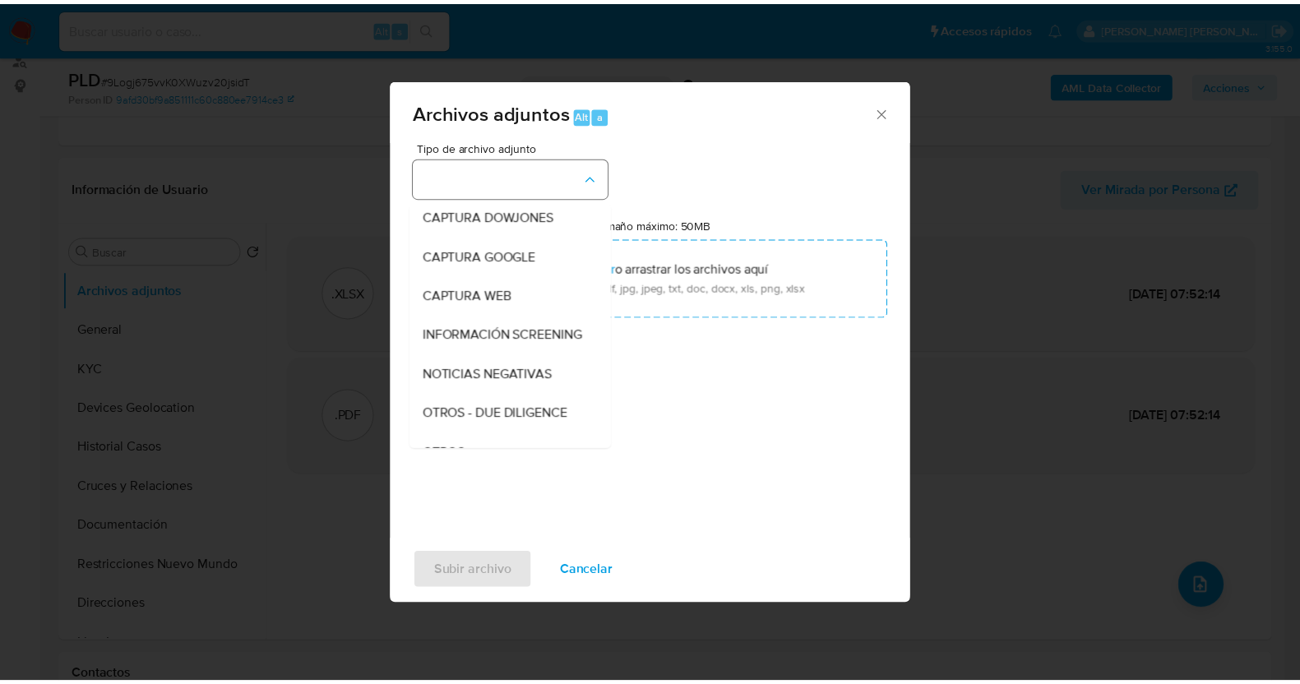
scroll to position [85, 0]
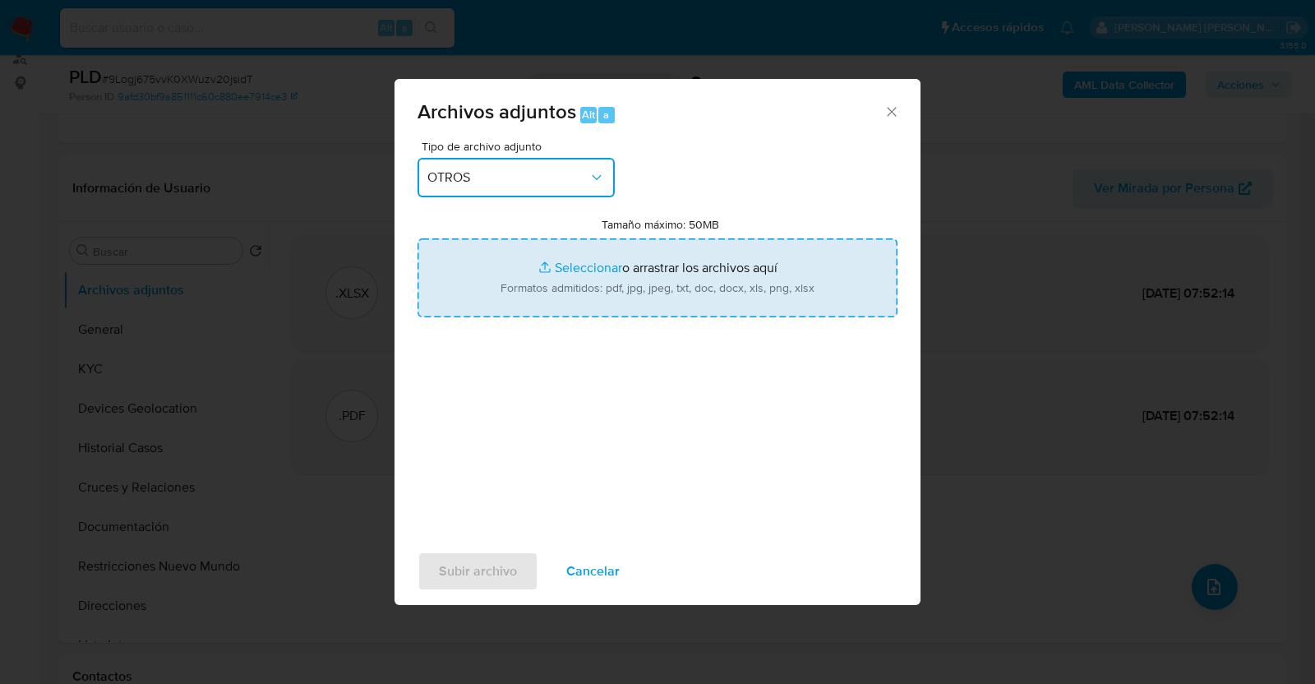
type input "C:\fakepath\2383068712_ALEJANDRO GARCIA_JUL2025.pdf"
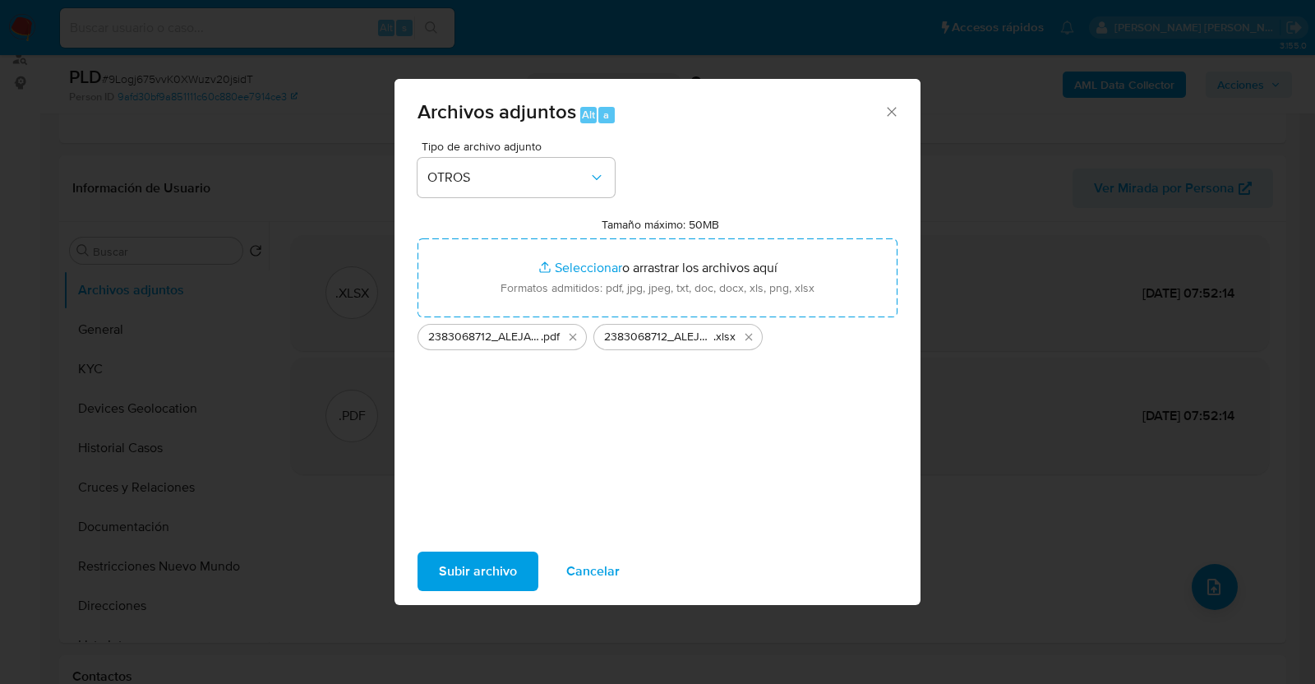
click at [478, 567] on span "Subir archivo" at bounding box center [478, 571] width 78 height 36
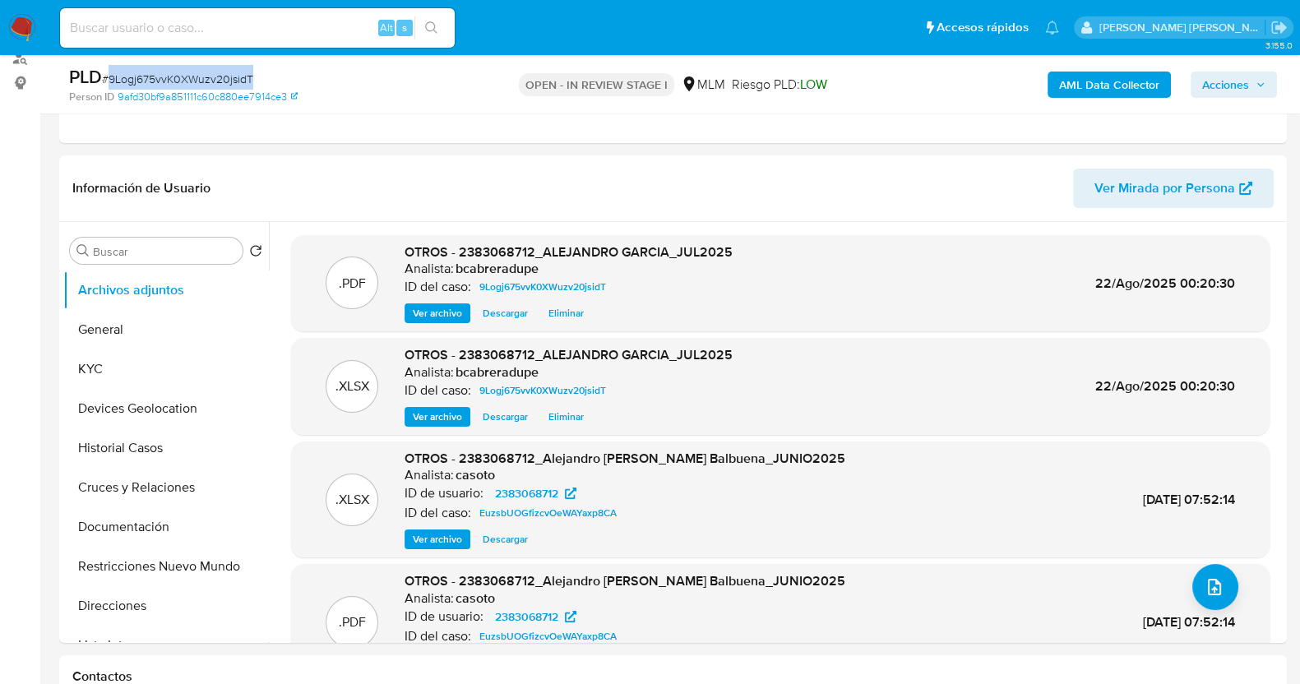
click at [1234, 86] on span "Acciones" at bounding box center [1225, 85] width 47 height 26
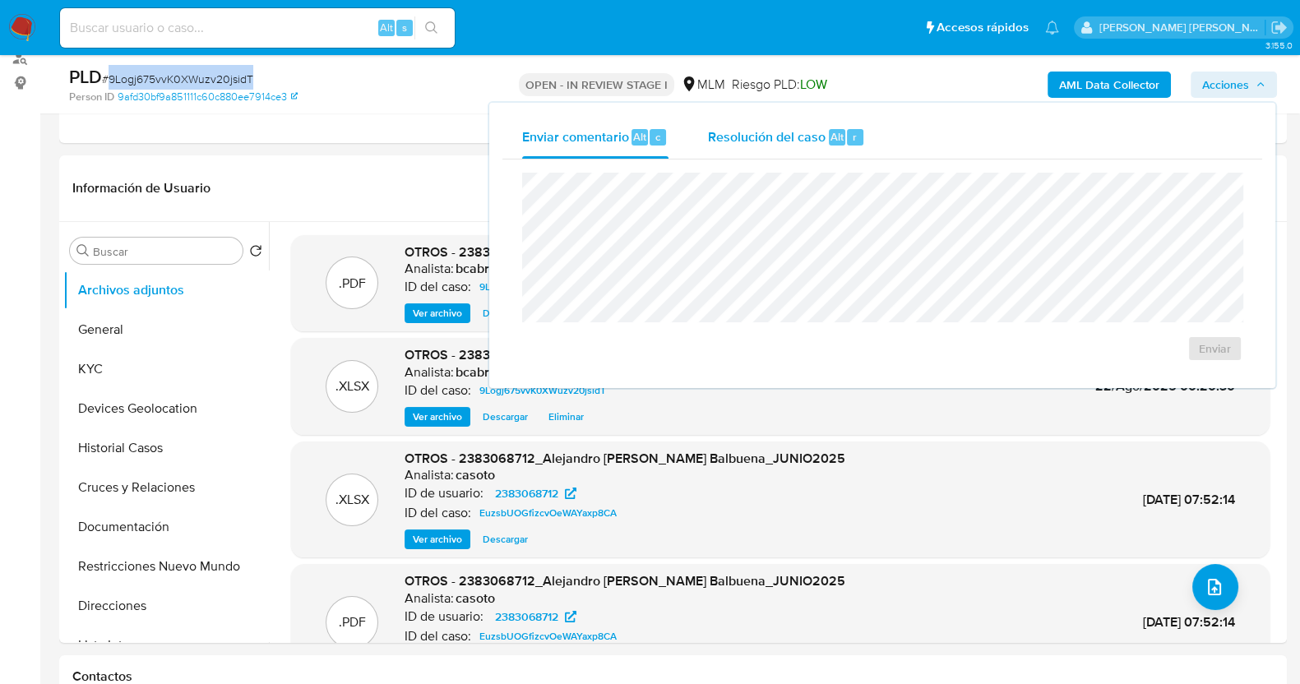
click at [751, 133] on span "Resolución del caso" at bounding box center [767, 136] width 118 height 19
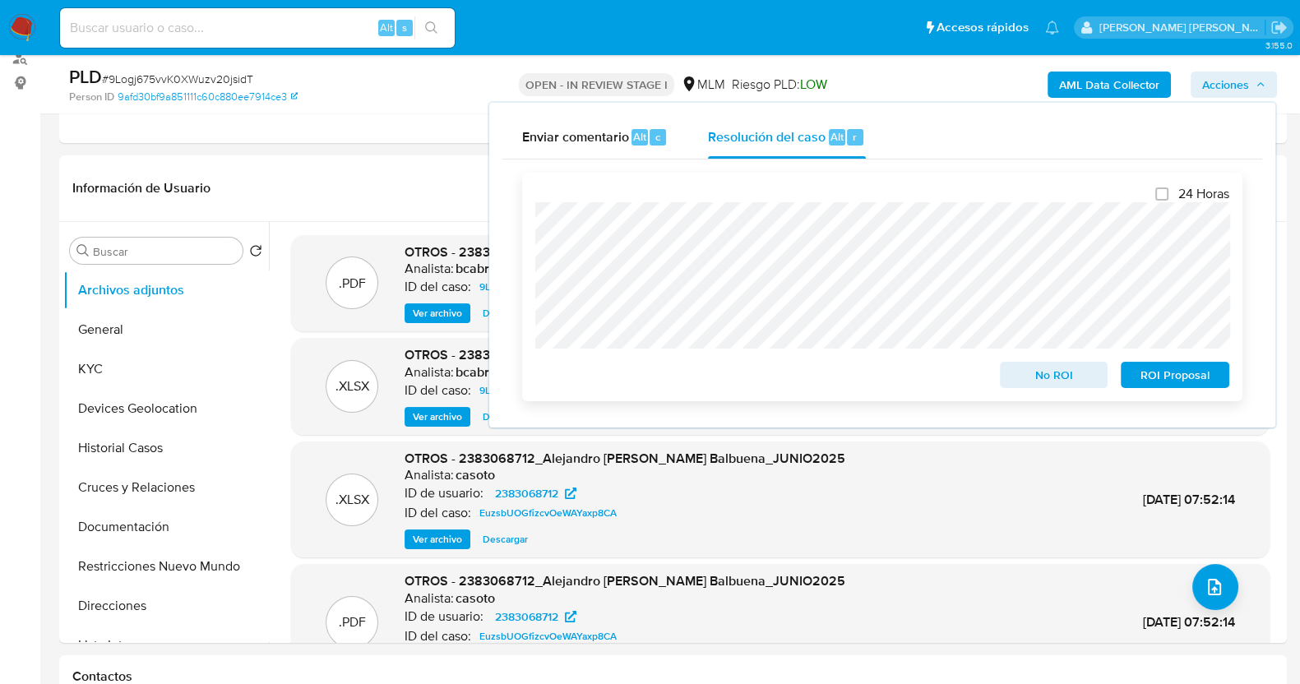
click at [1185, 374] on span "ROI Proposal" at bounding box center [1174, 374] width 85 height 23
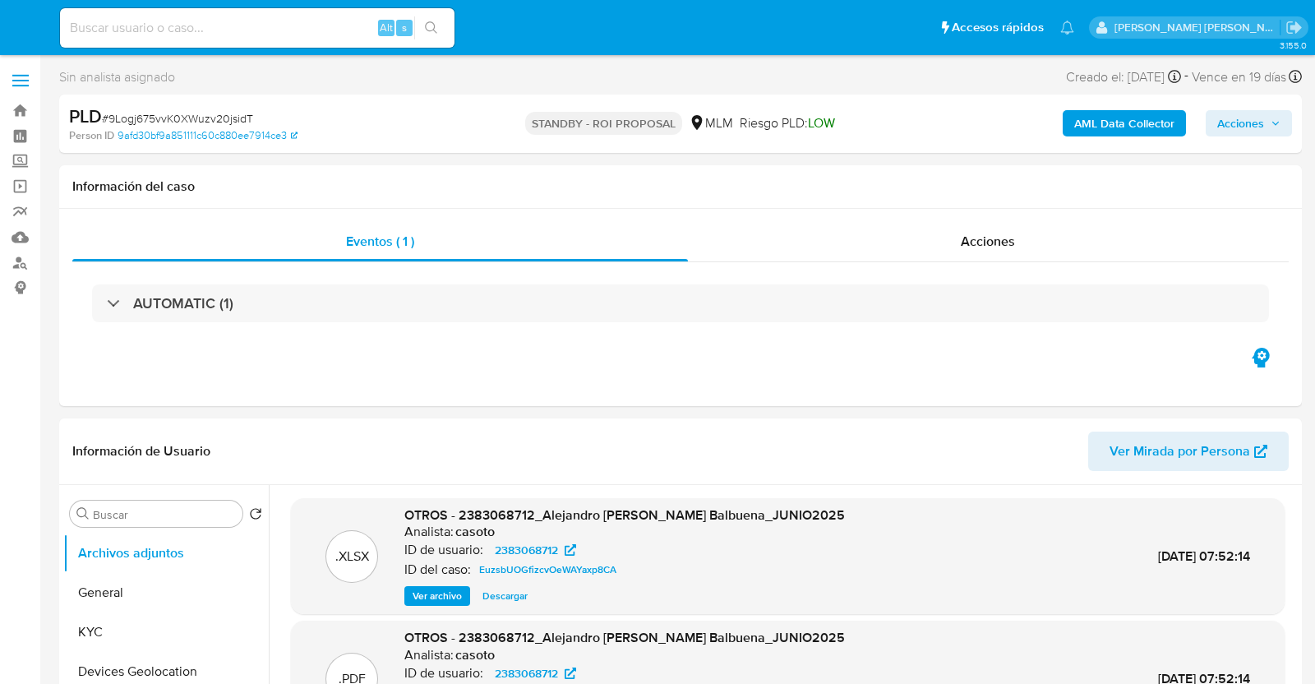
select select "10"
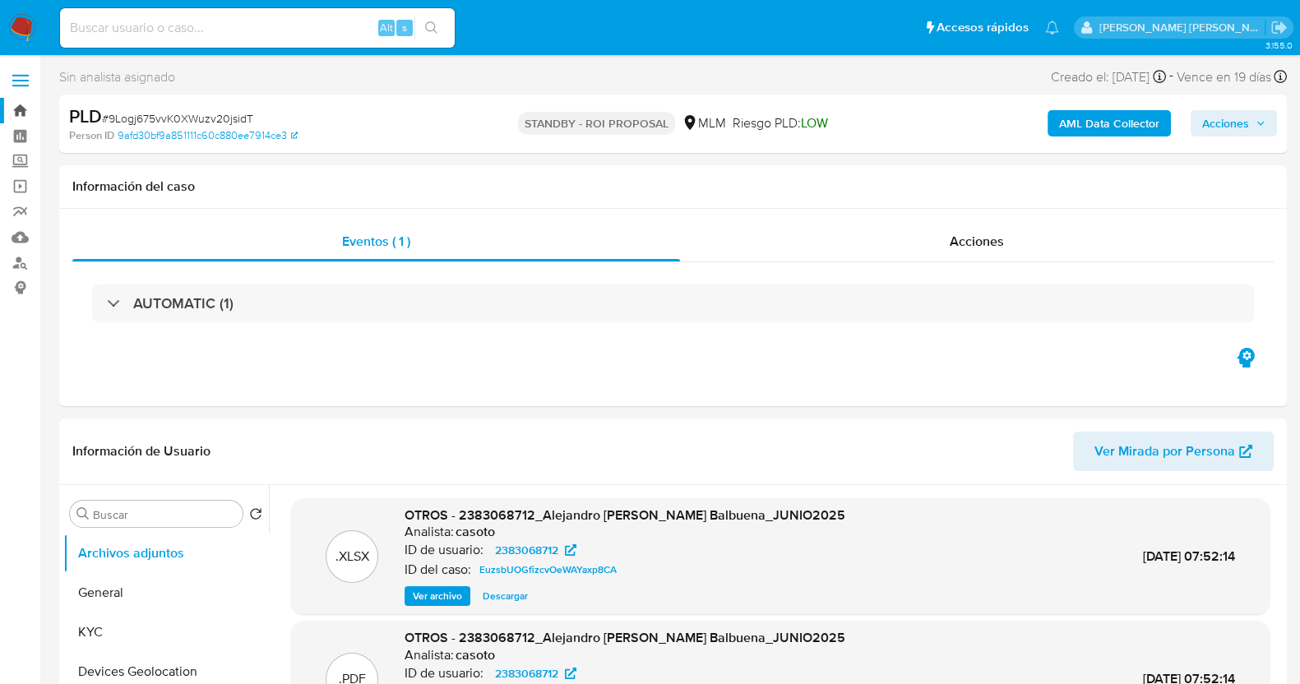
click at [30, 110] on link "Bandeja" at bounding box center [98, 110] width 196 height 25
